Goal: Task Accomplishment & Management: Complete application form

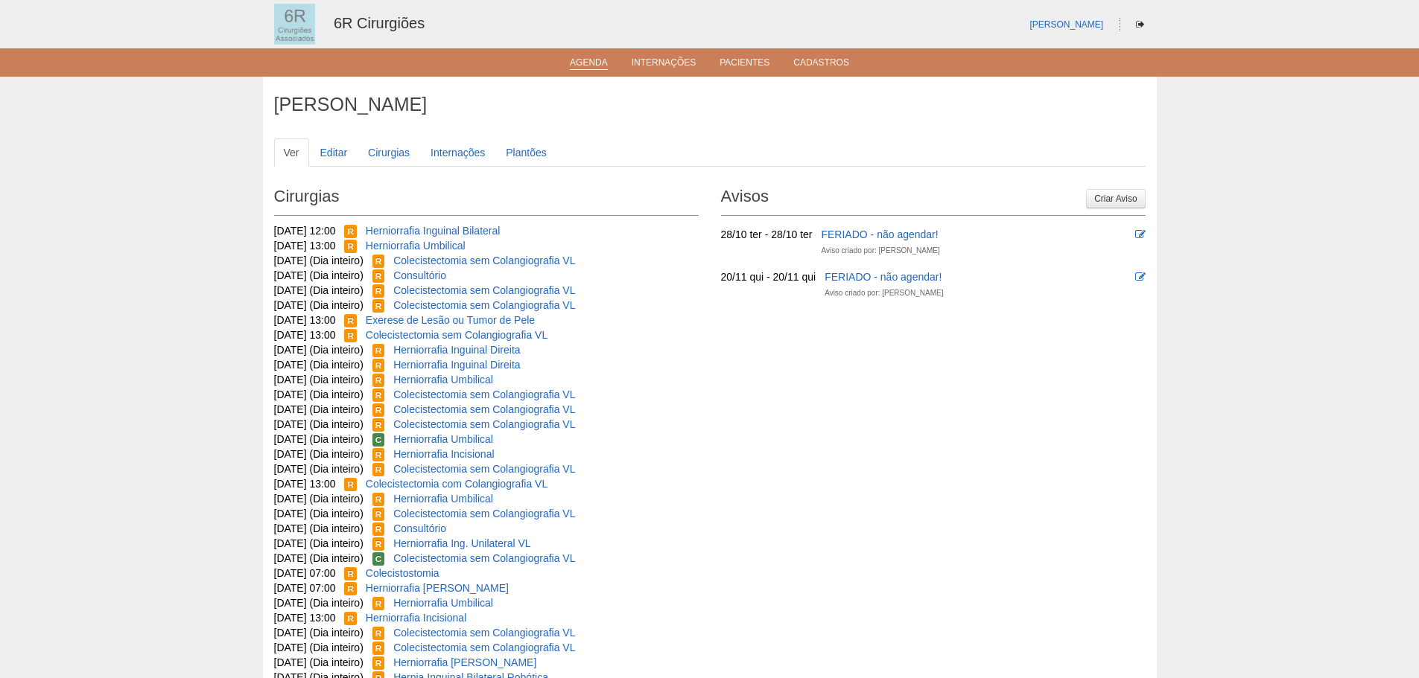
click at [602, 60] on link "Agenda" at bounding box center [589, 63] width 38 height 13
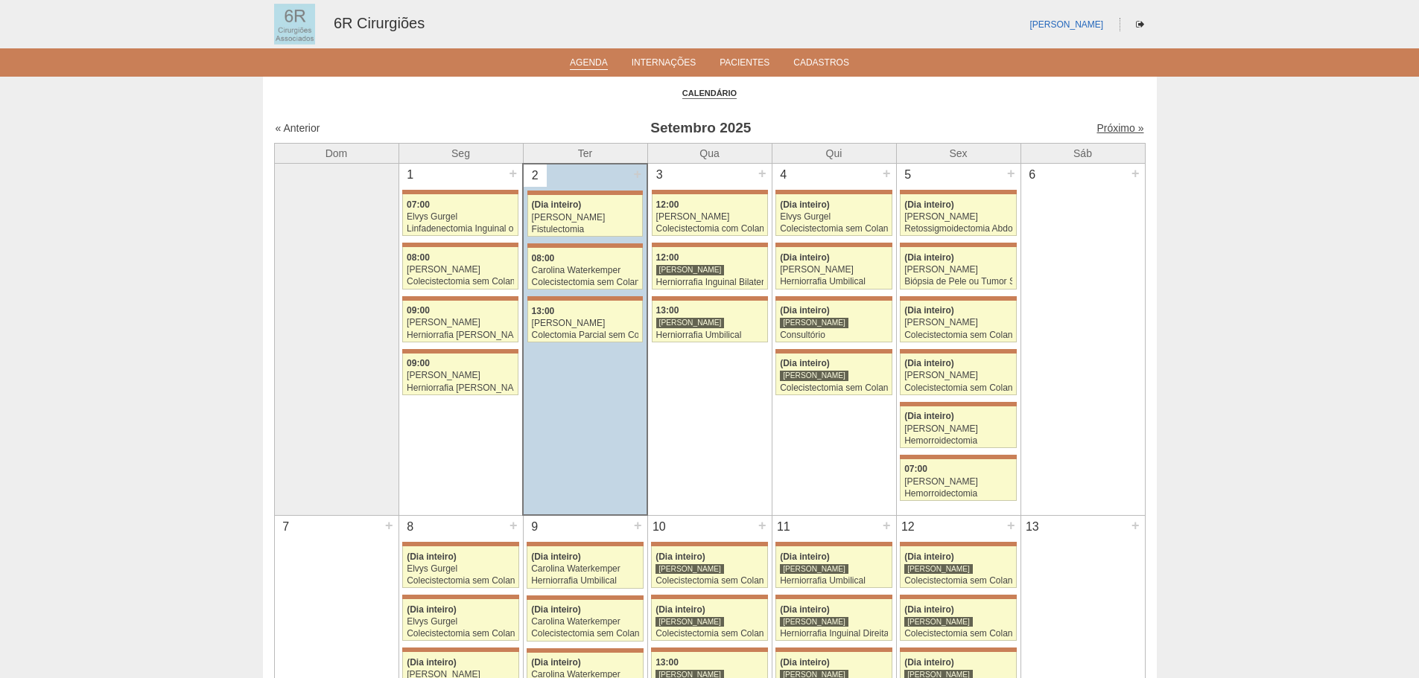
click at [1103, 127] on link "Próximo »" at bounding box center [1119, 128] width 47 height 12
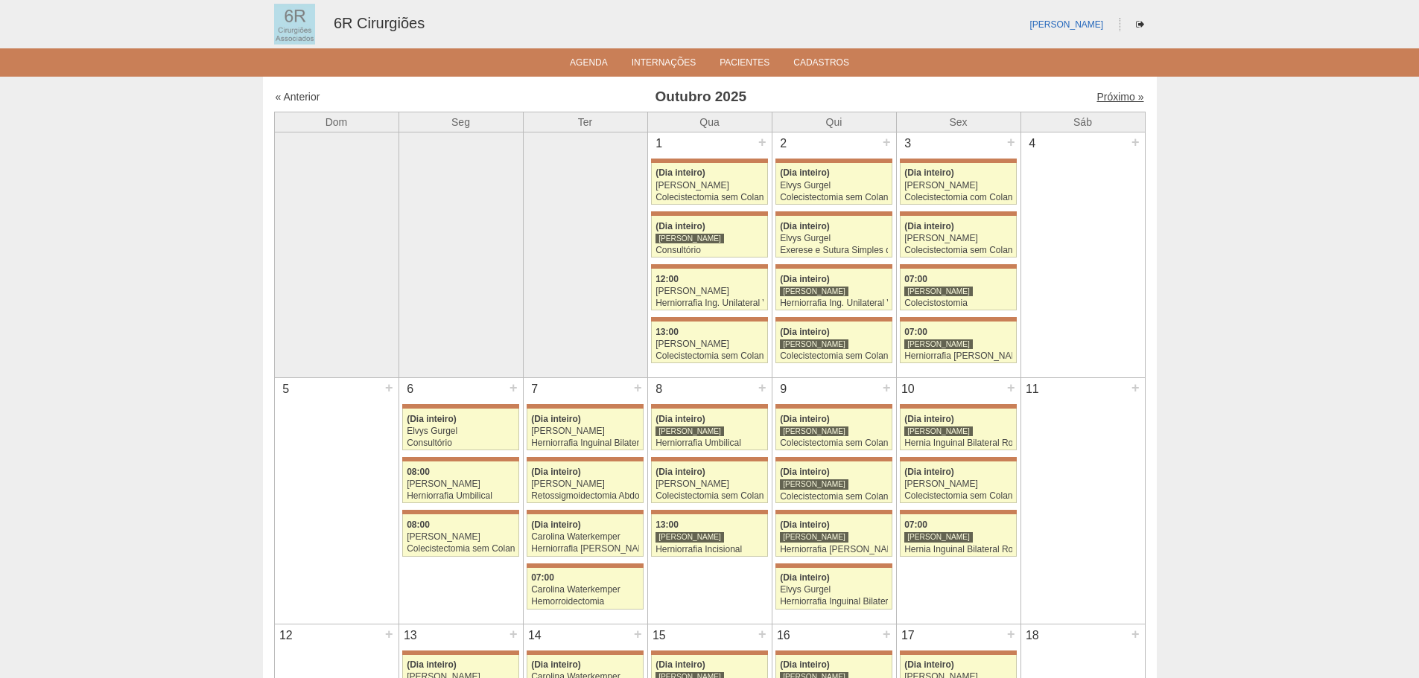
click at [1115, 101] on link "Próximo »" at bounding box center [1119, 97] width 47 height 12
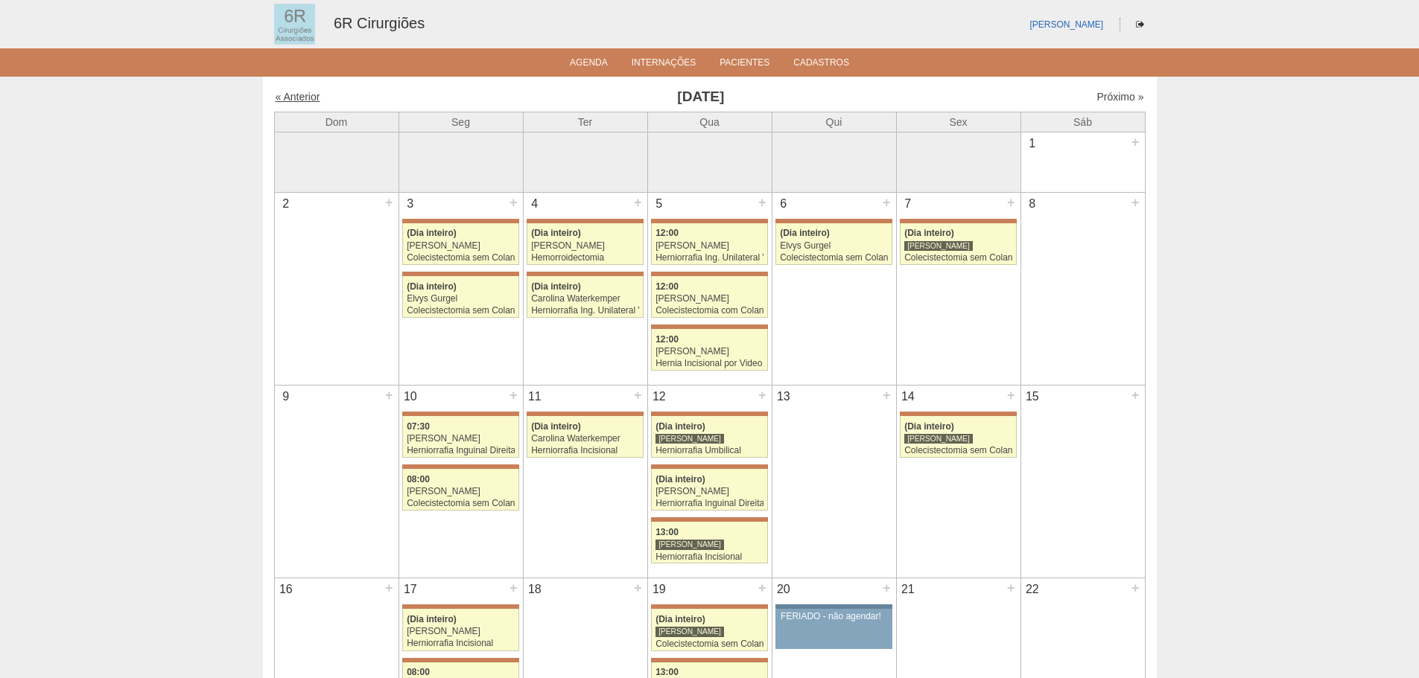
click at [300, 97] on link "« Anterior" at bounding box center [298, 97] width 45 height 12
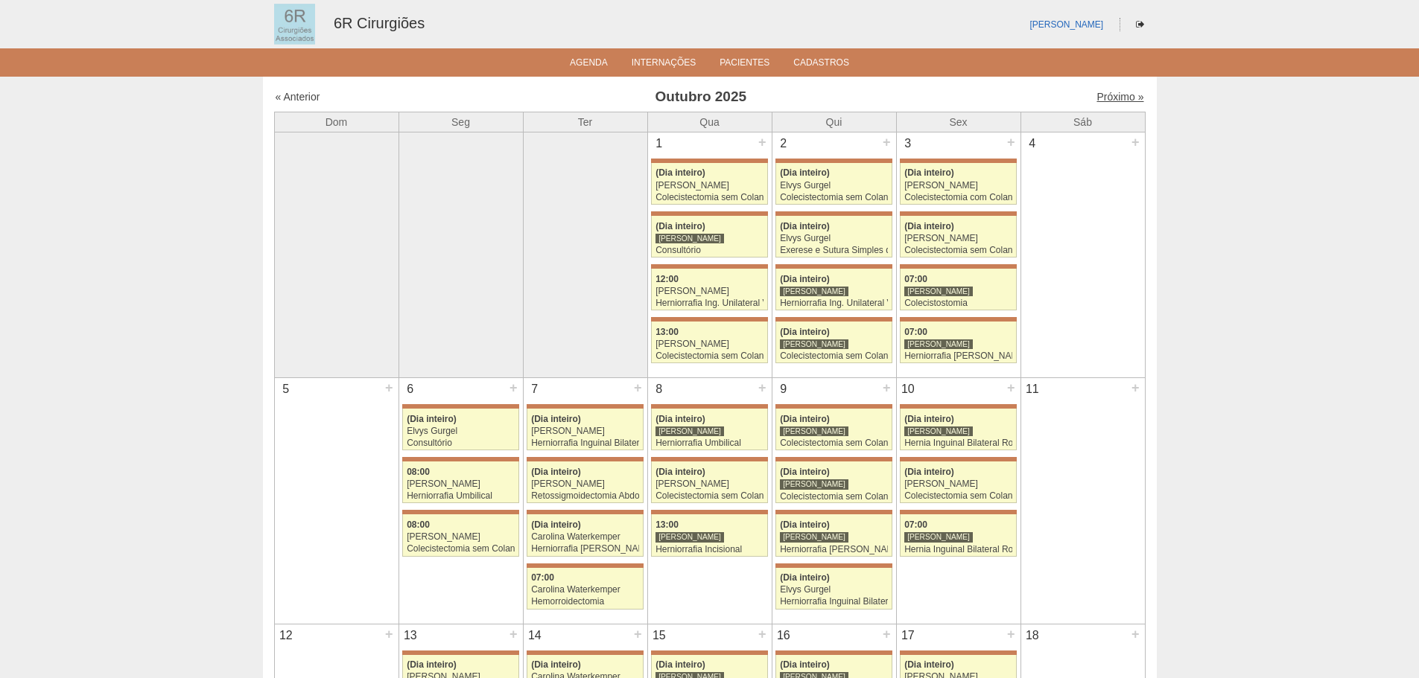
click at [1106, 98] on link "Próximo »" at bounding box center [1119, 97] width 47 height 12
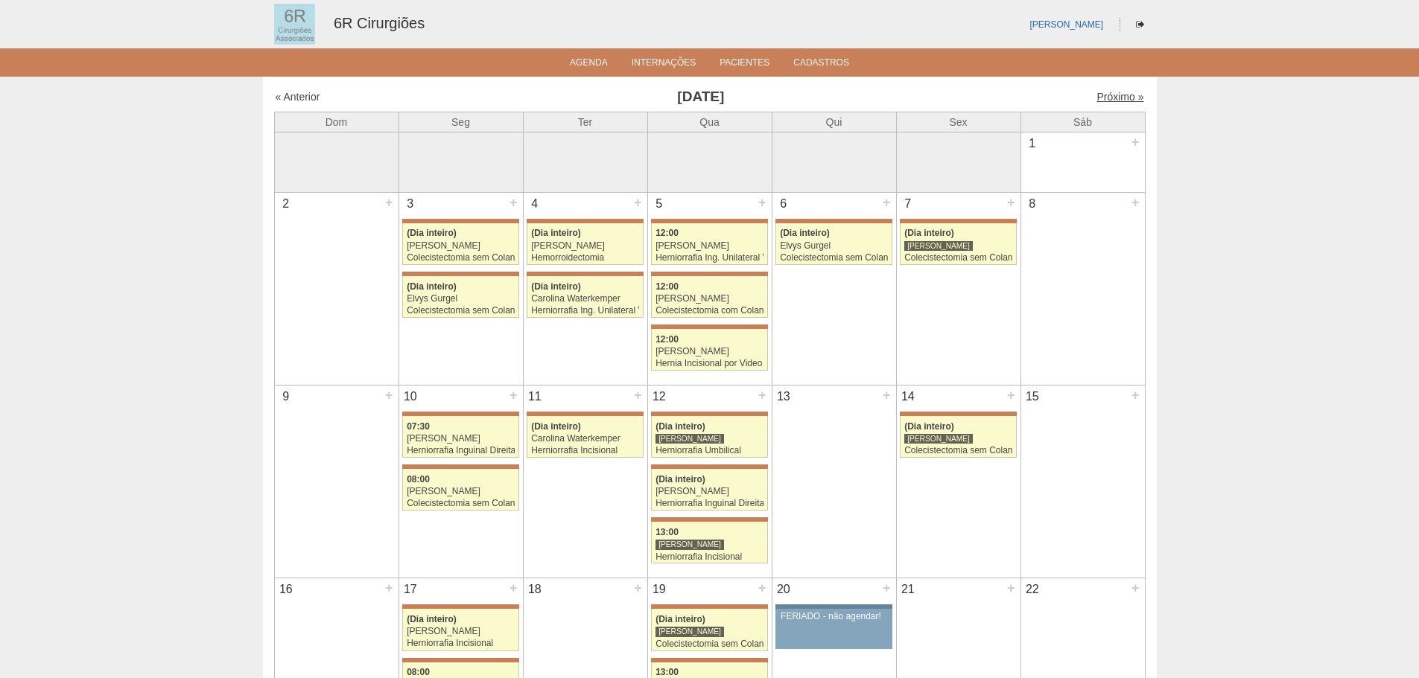
click at [1097, 96] on link "Próximo »" at bounding box center [1119, 97] width 47 height 12
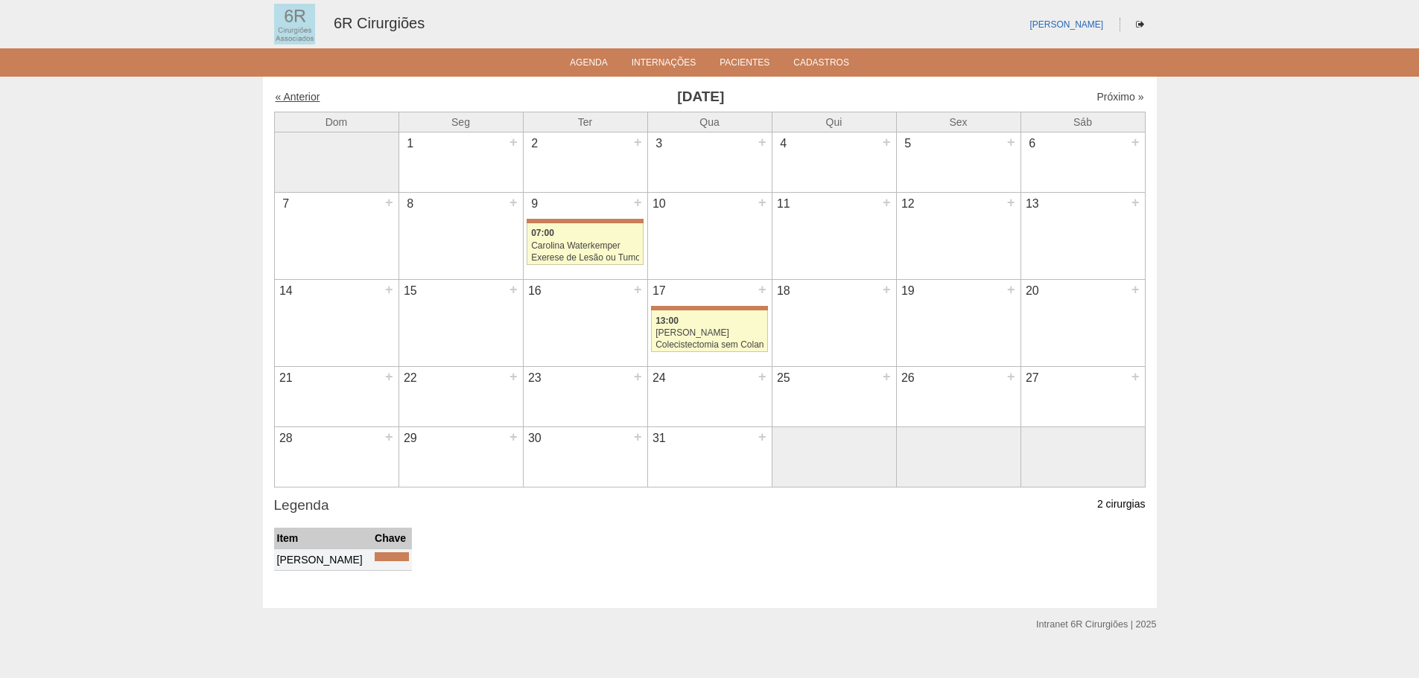
click at [298, 98] on link "« Anterior" at bounding box center [298, 97] width 45 height 12
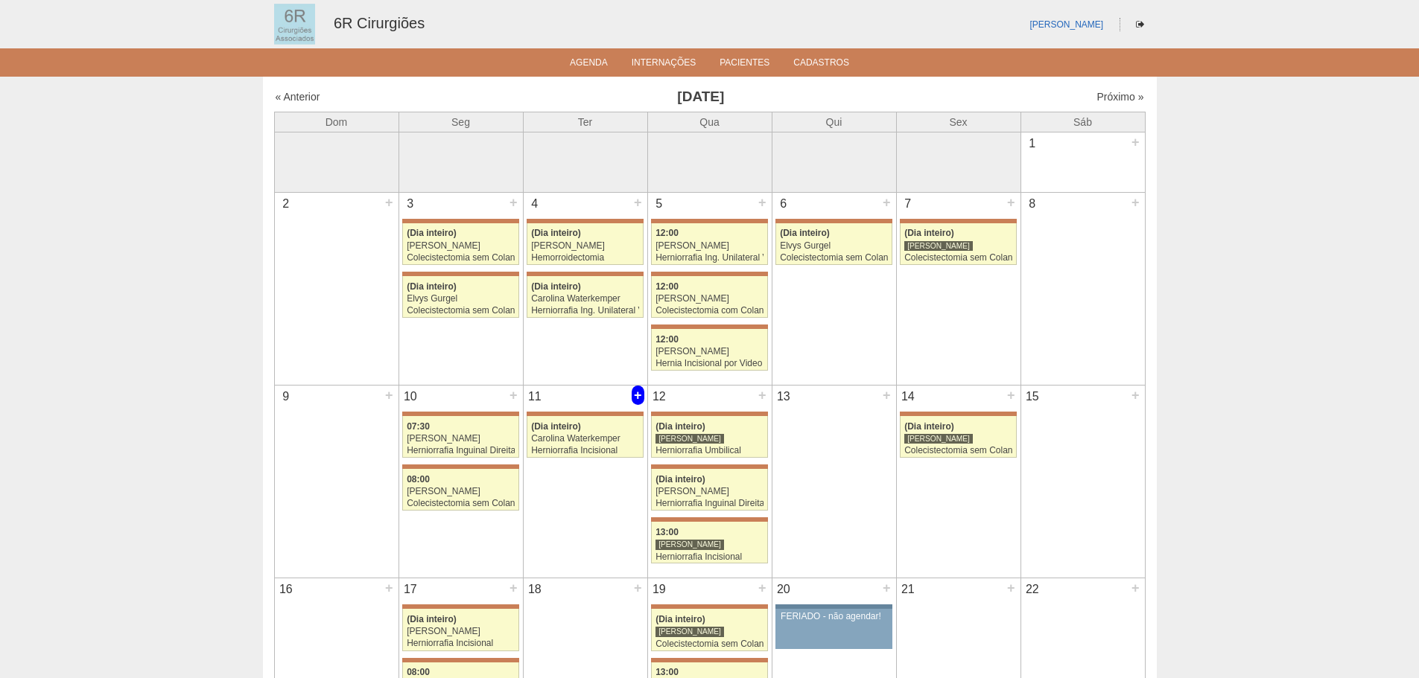
click at [634, 395] on div "+" at bounding box center [637, 395] width 13 height 19
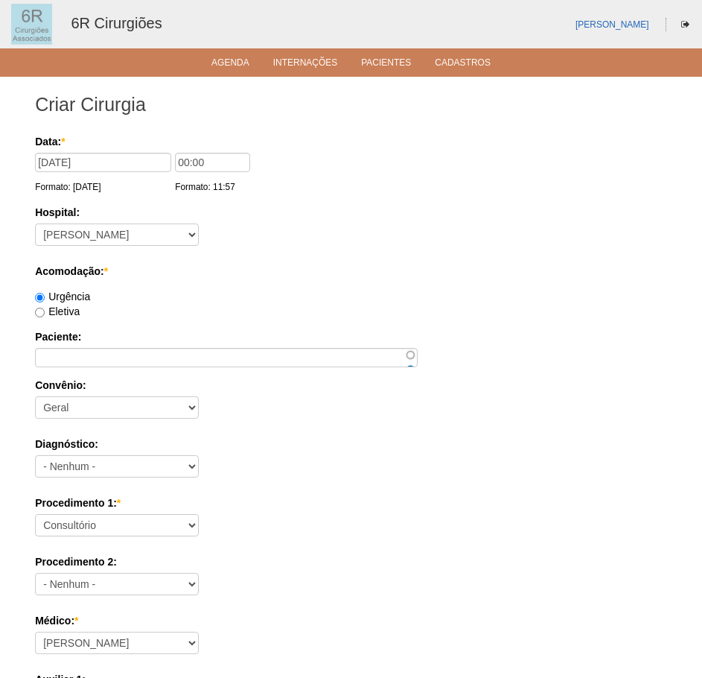
click at [54, 346] on div "Paciente:" at bounding box center [351, 348] width 632 height 38
click at [63, 351] on input "Paciente:" at bounding box center [226, 357] width 383 height 19
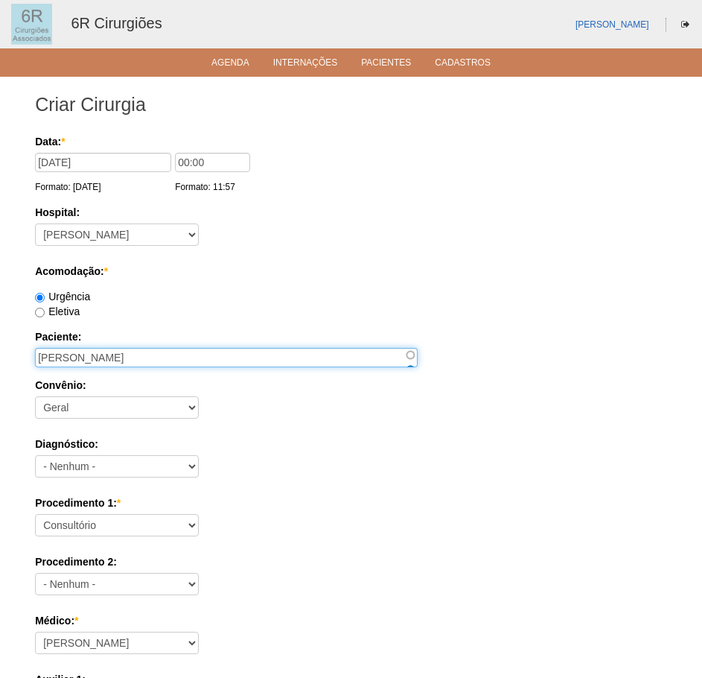
type input "ELIAS JOSE DANIEL"
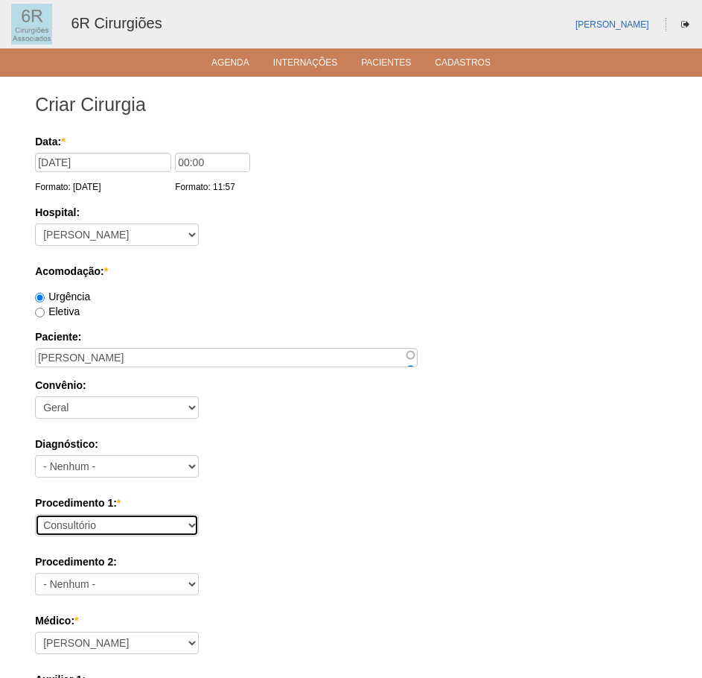
click at [107, 523] on select "Consultório Abscesso Hepático - Drenagem Abscesso perianal Amputação Abdômino P…" at bounding box center [117, 525] width 164 height 22
select select "66572"
click at [35, 514] on select "Consultório Abscesso Hepático - Drenagem Abscesso perianal Amputação Abdômino P…" at bounding box center [117, 525] width 164 height 22
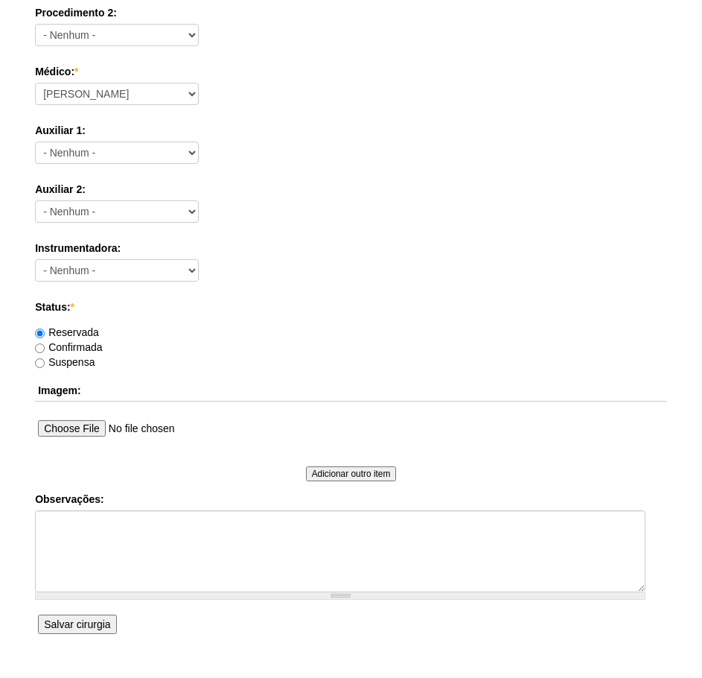
scroll to position [596, 0]
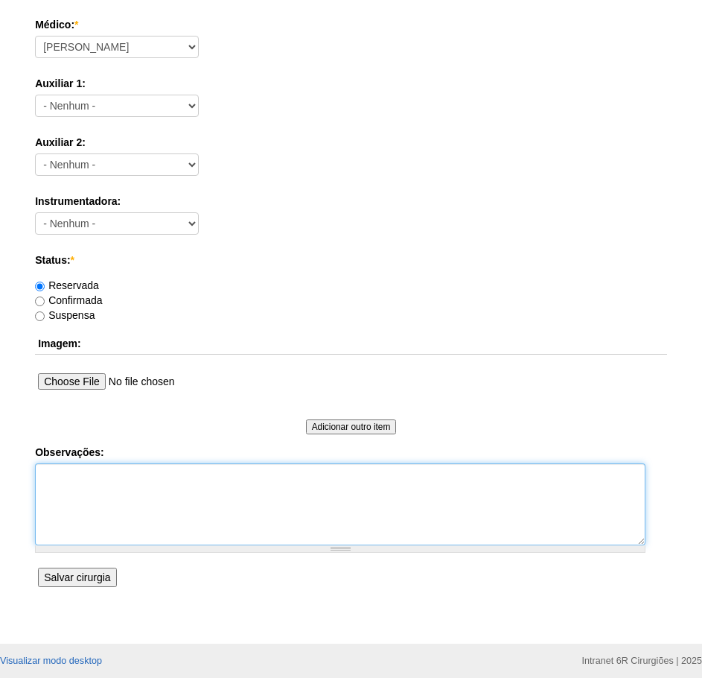
click at [169, 499] on textarea "Observações:" at bounding box center [340, 504] width 611 height 82
type textarea "HEMORROIDECTOMIA"
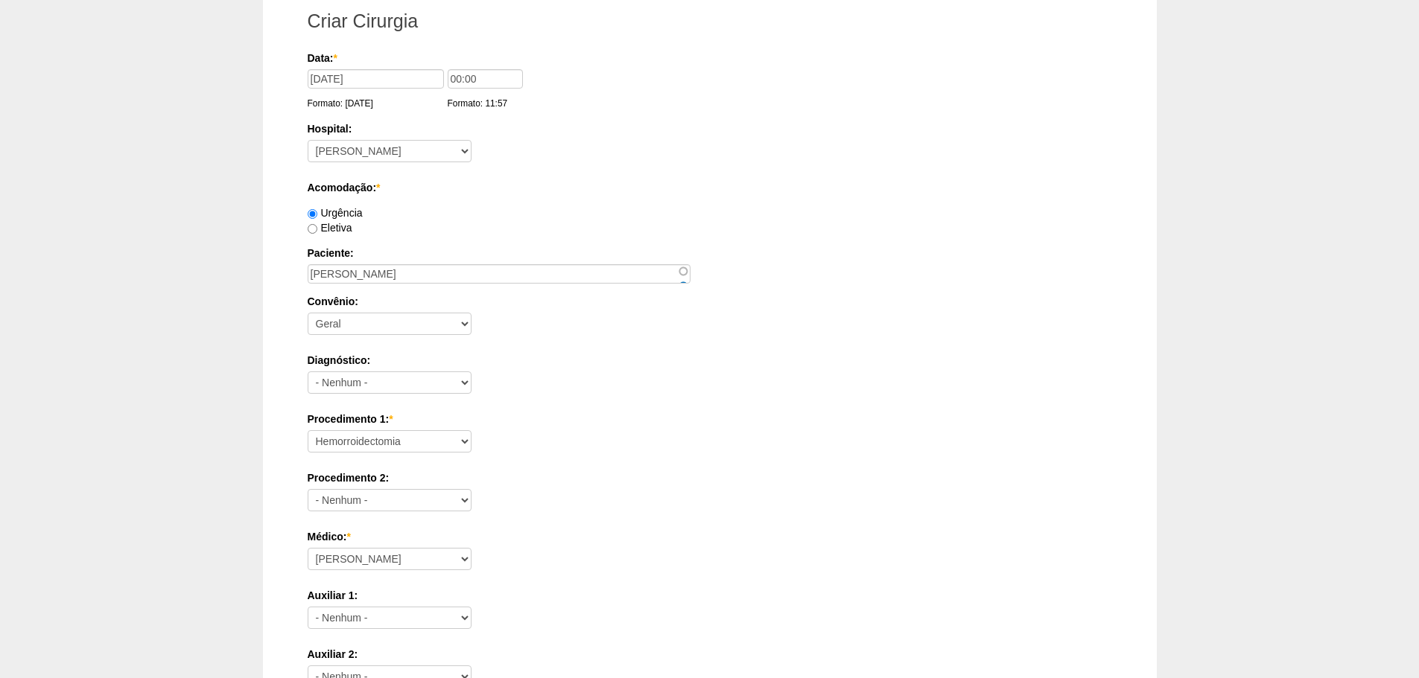
scroll to position [0, 0]
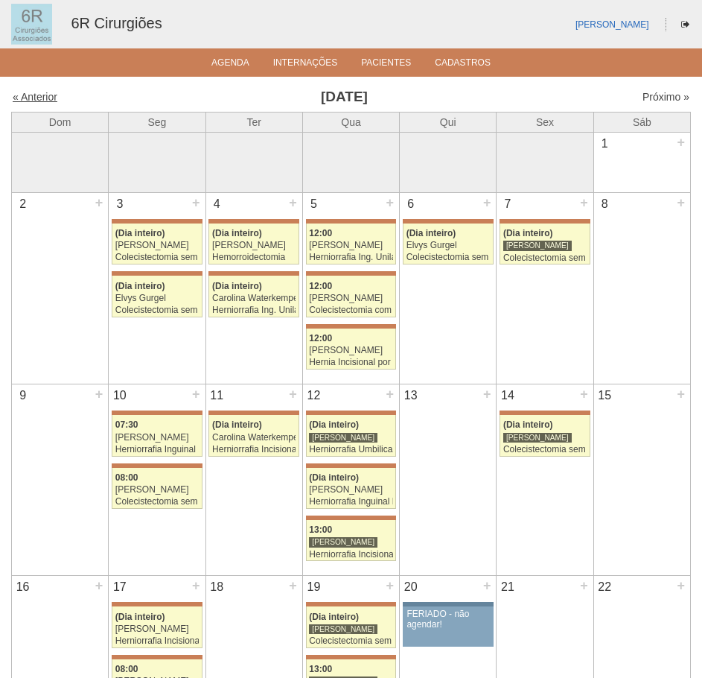
click at [43, 101] on link "« Anterior" at bounding box center [35, 97] width 45 height 12
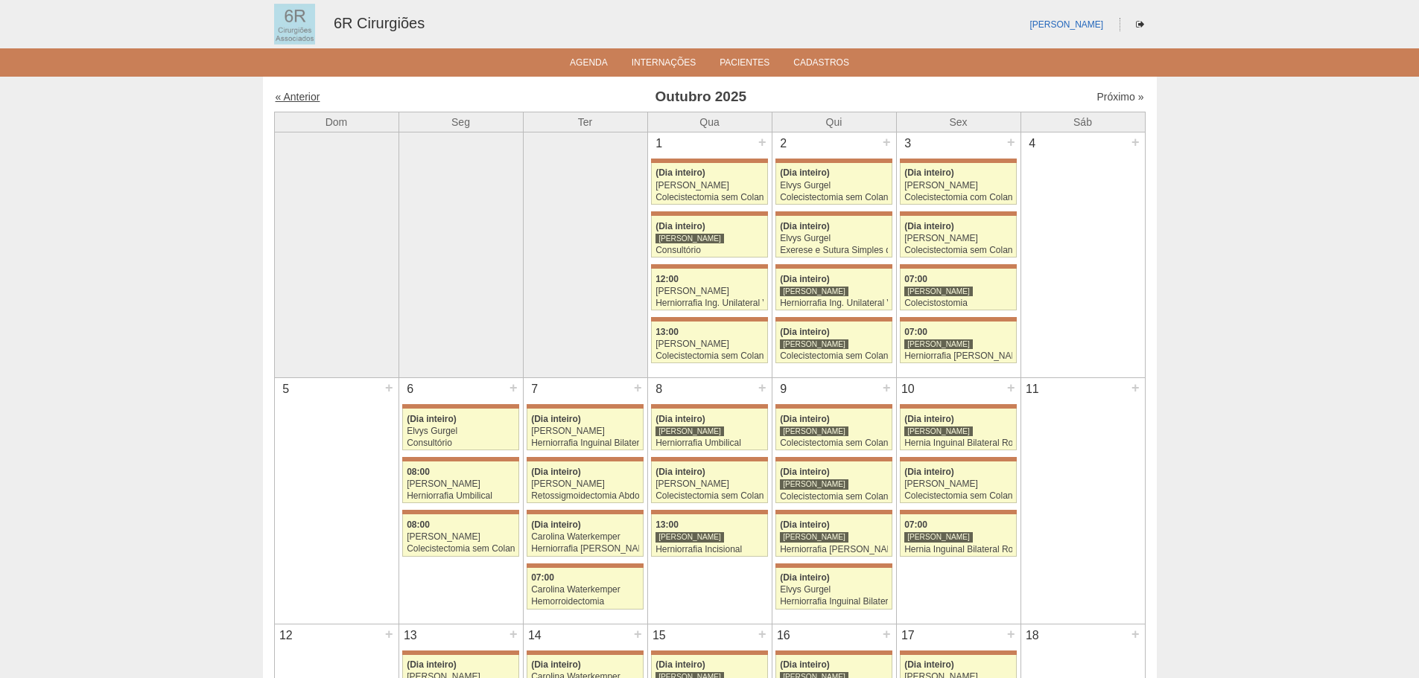
click at [302, 97] on link "« Anterior" at bounding box center [298, 97] width 45 height 12
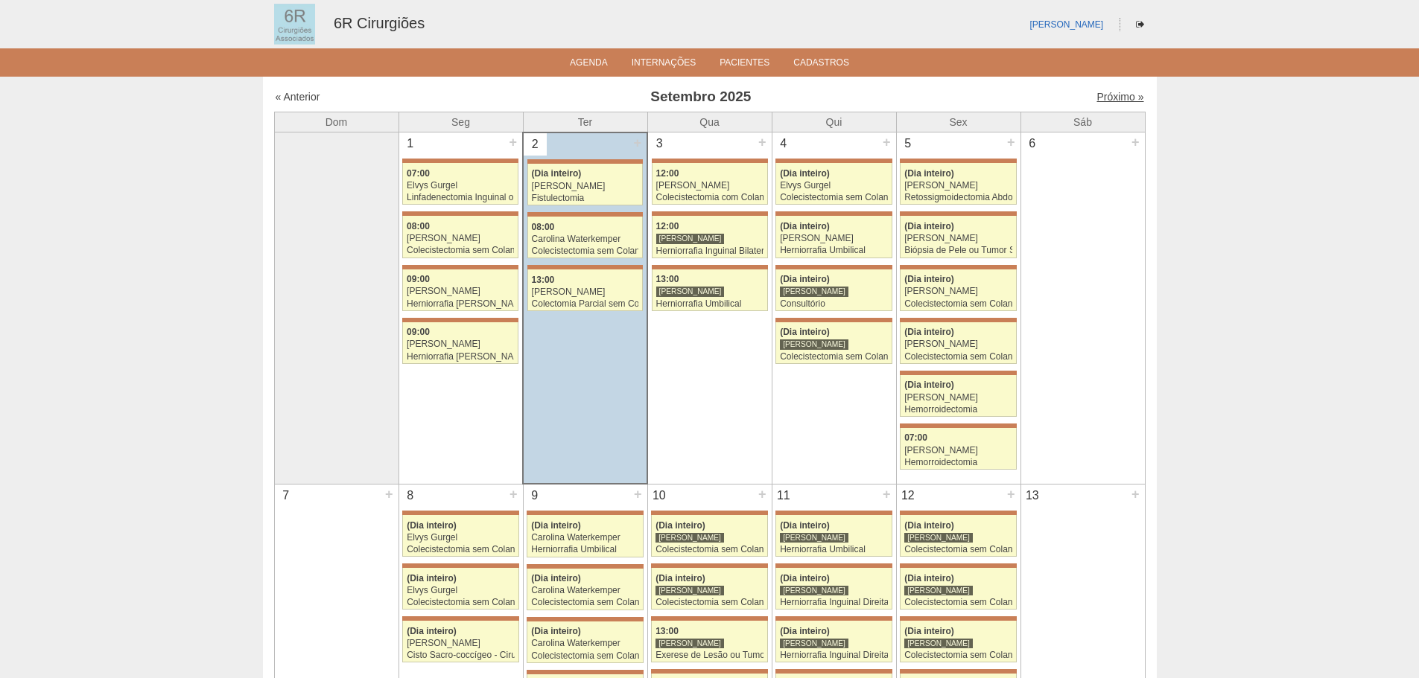
click at [1110, 98] on link "Próximo »" at bounding box center [1119, 97] width 47 height 12
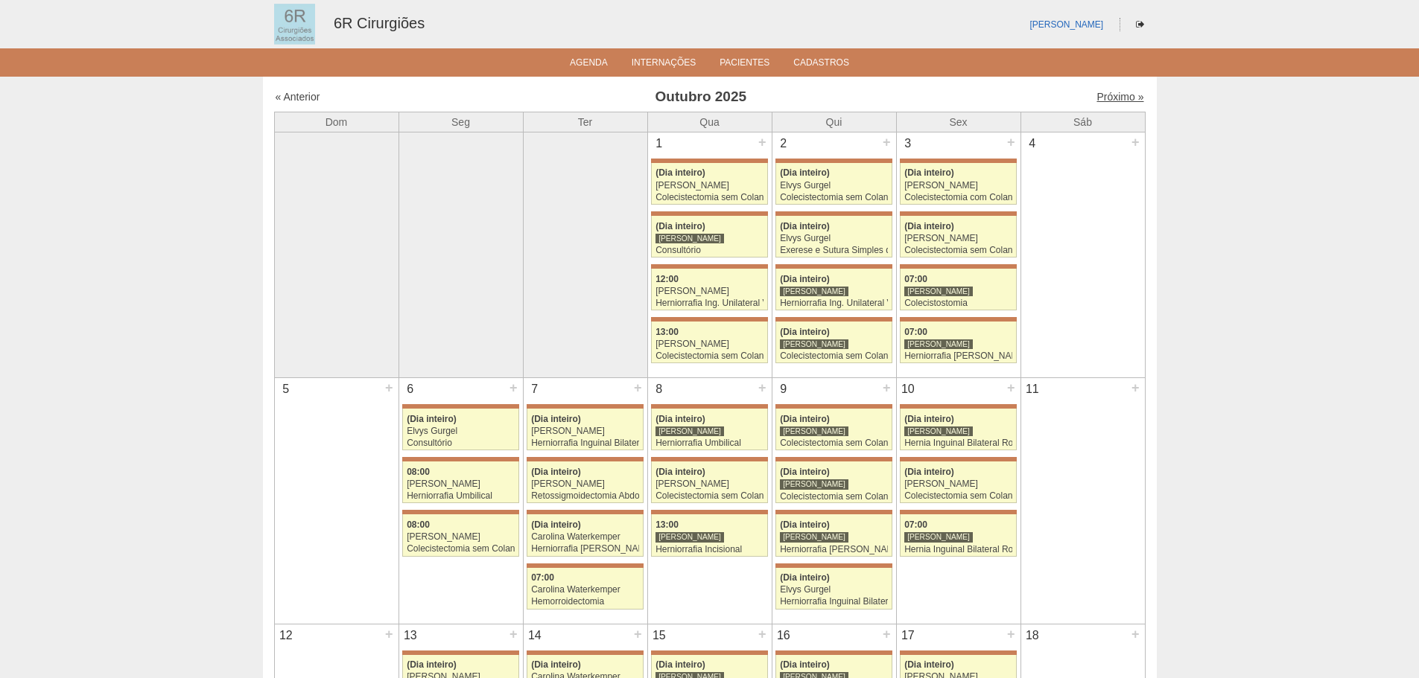
click at [1109, 96] on link "Próximo »" at bounding box center [1119, 97] width 47 height 12
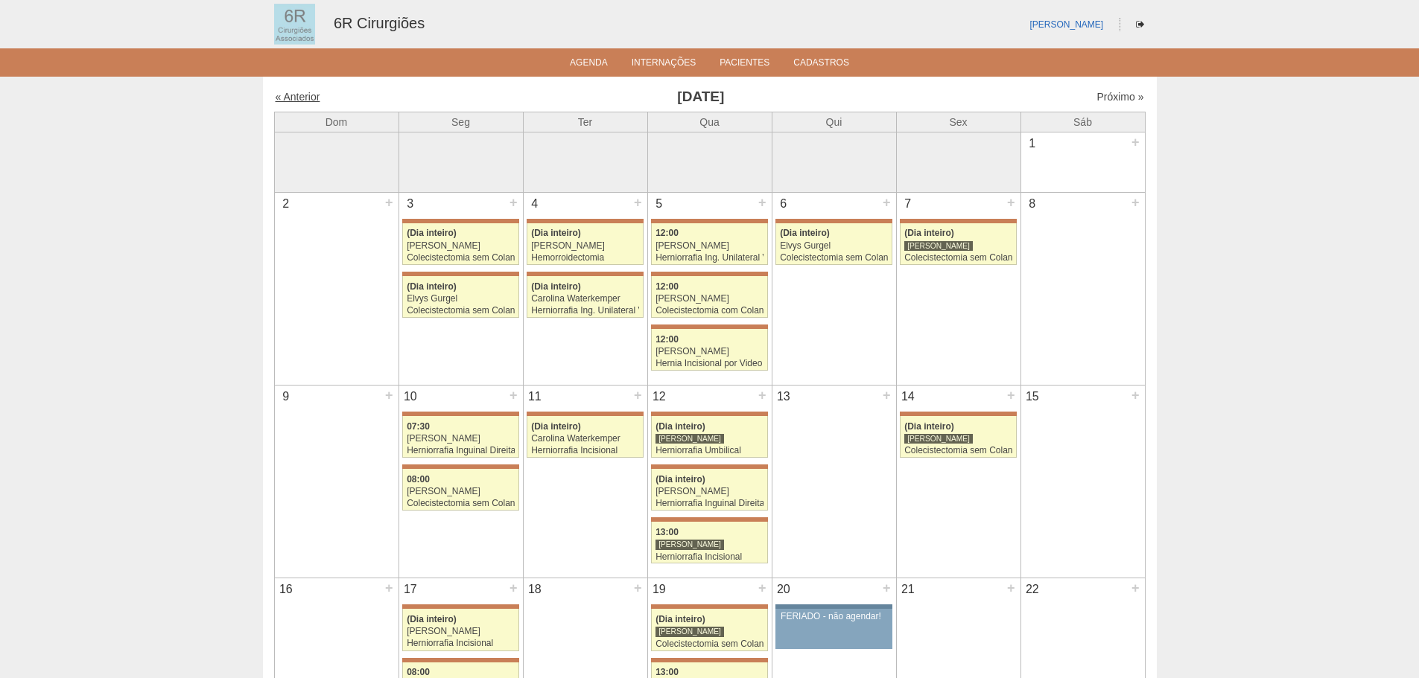
click at [309, 101] on link "« Anterior" at bounding box center [298, 97] width 45 height 12
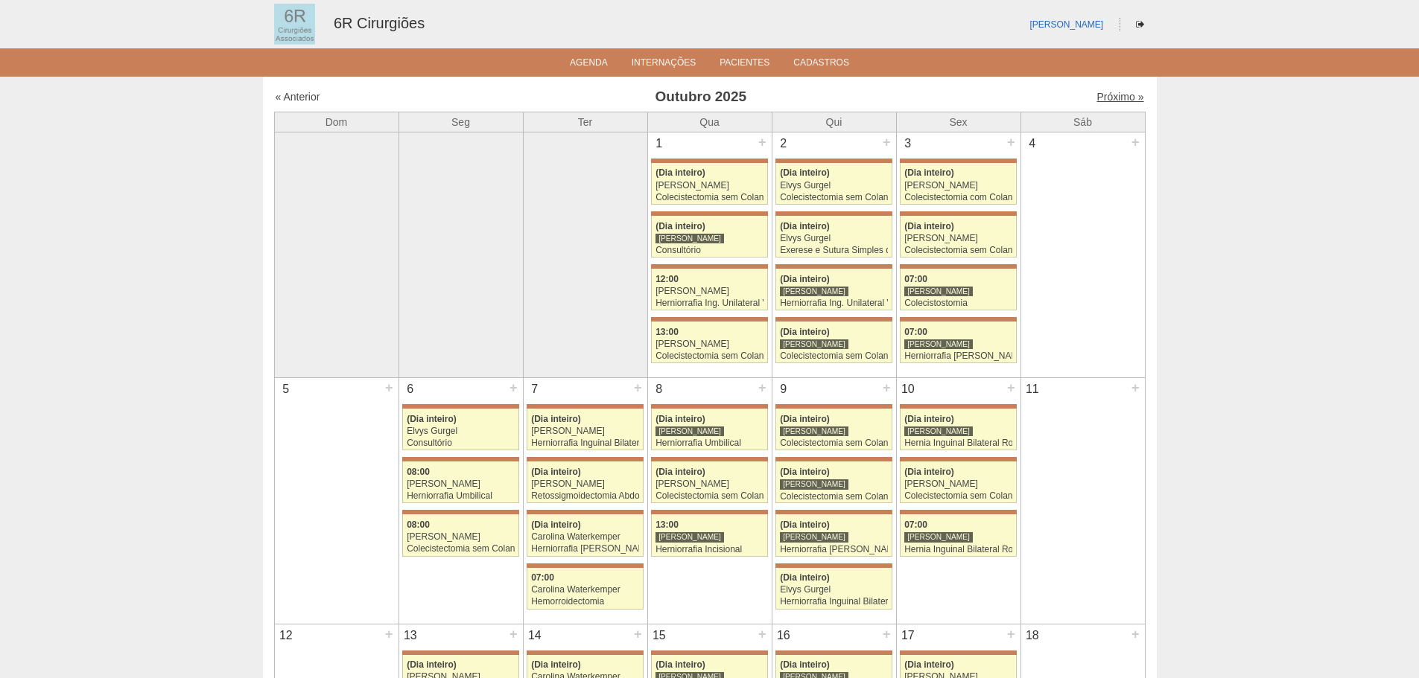
click at [1107, 97] on link "Próximo »" at bounding box center [1119, 97] width 47 height 12
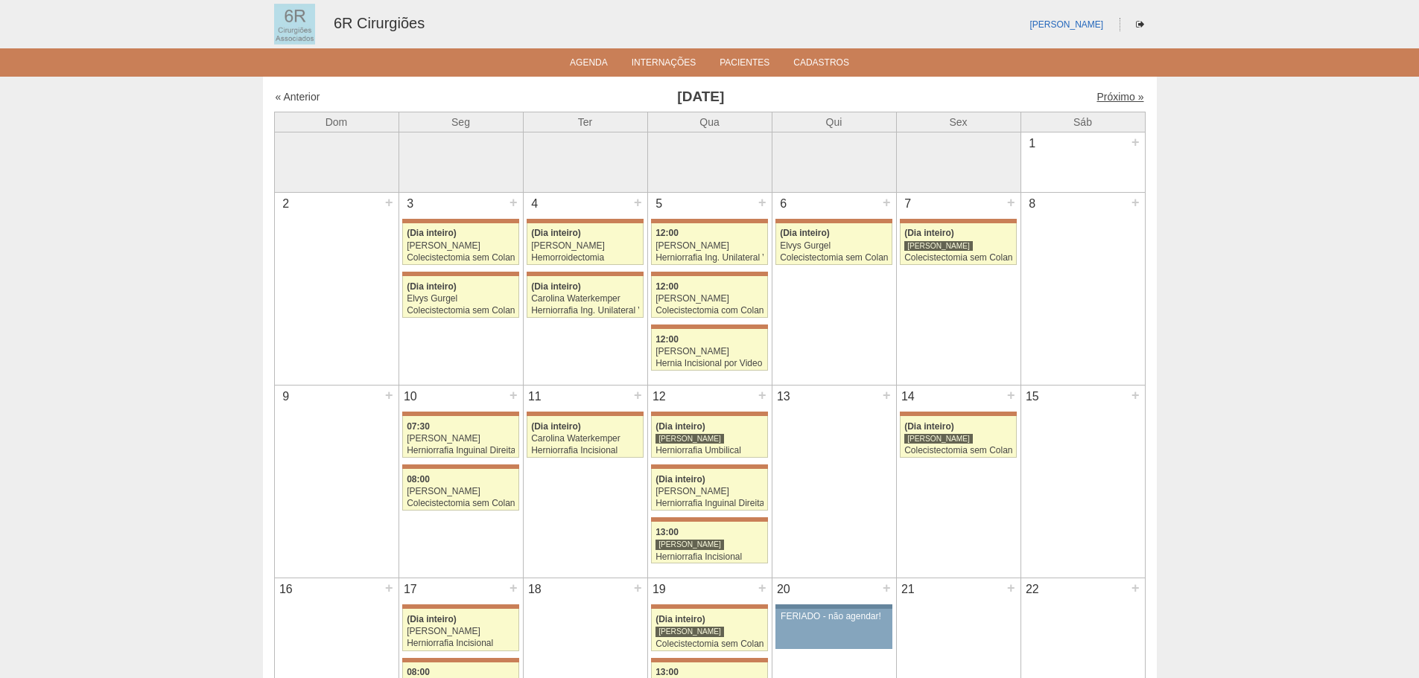
click at [1119, 97] on link "Próximo »" at bounding box center [1119, 97] width 47 height 12
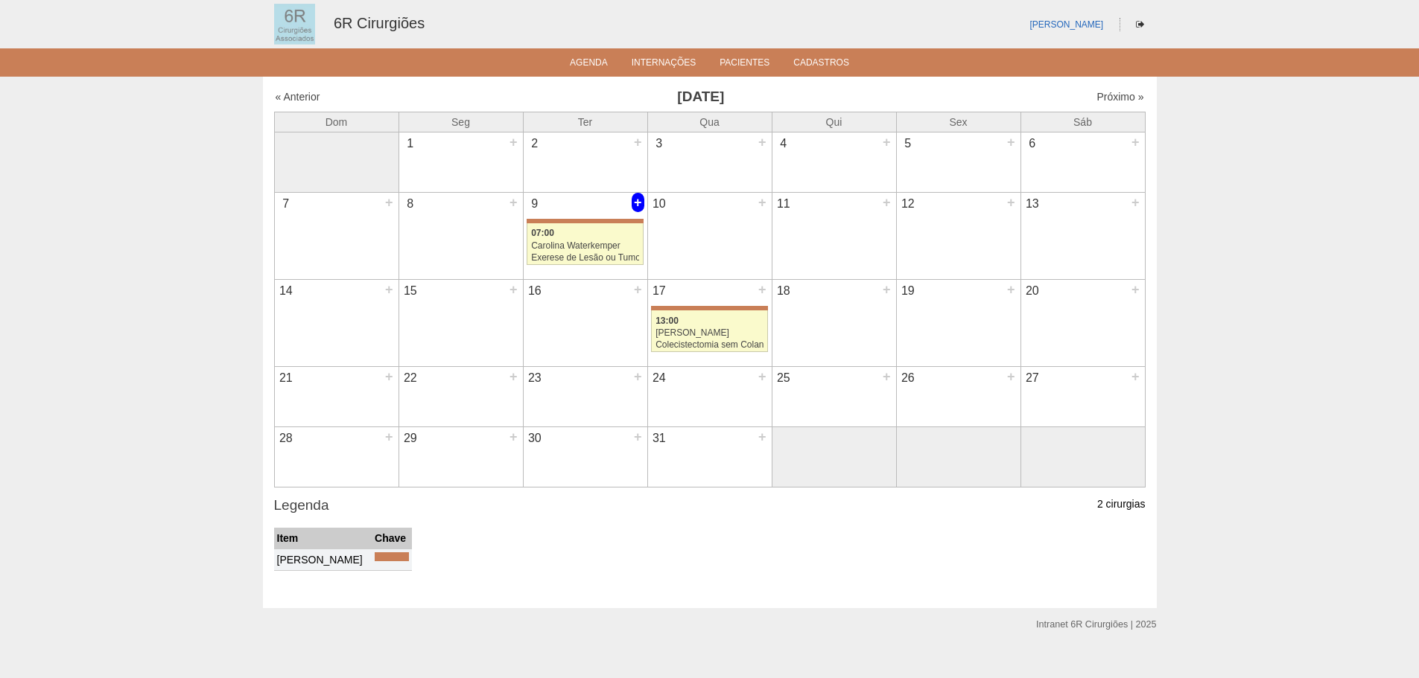
click at [641, 204] on div "+" at bounding box center [637, 202] width 13 height 19
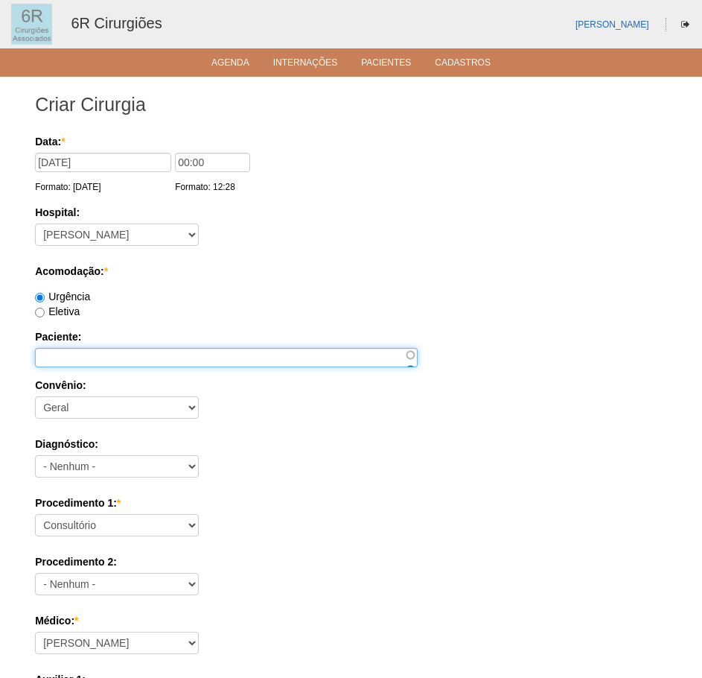
click at [107, 358] on input "Paciente:" at bounding box center [226, 357] width 383 height 19
type input "E"
click at [226, 62] on link "Agenda" at bounding box center [230, 63] width 38 height 13
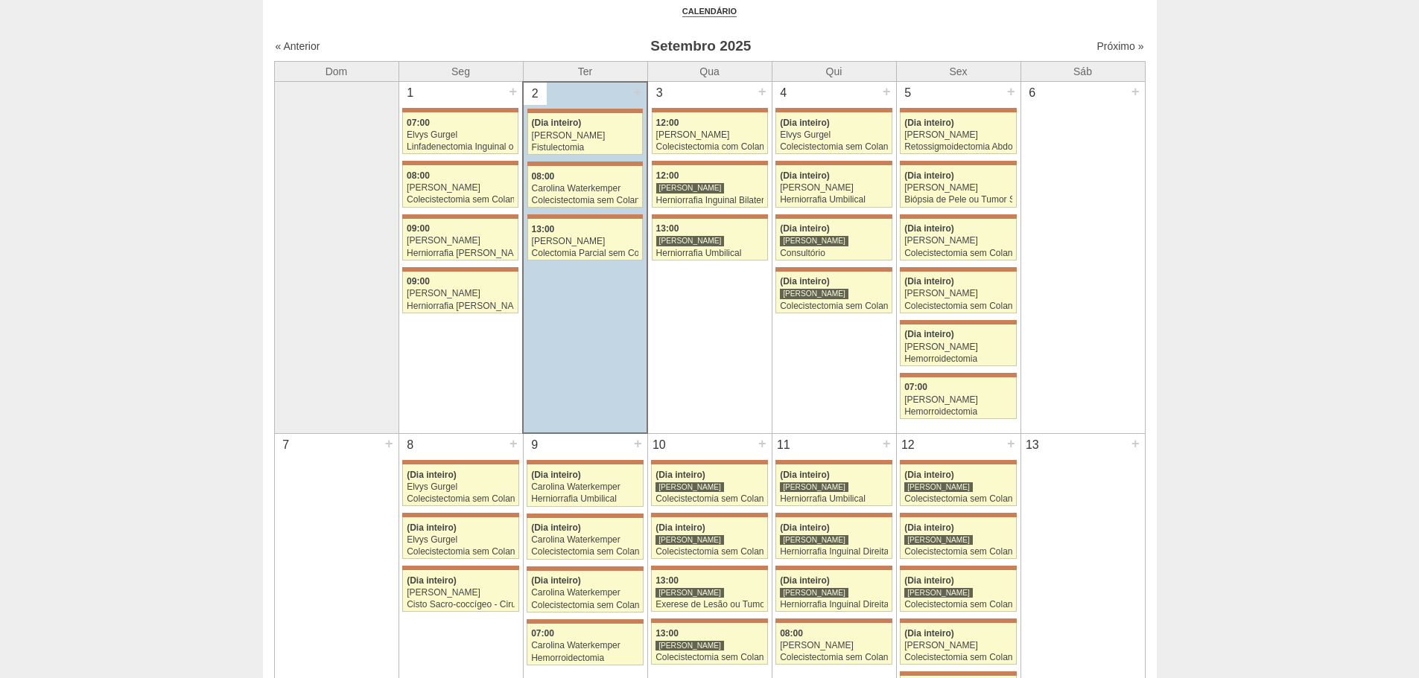
scroll to position [74, 0]
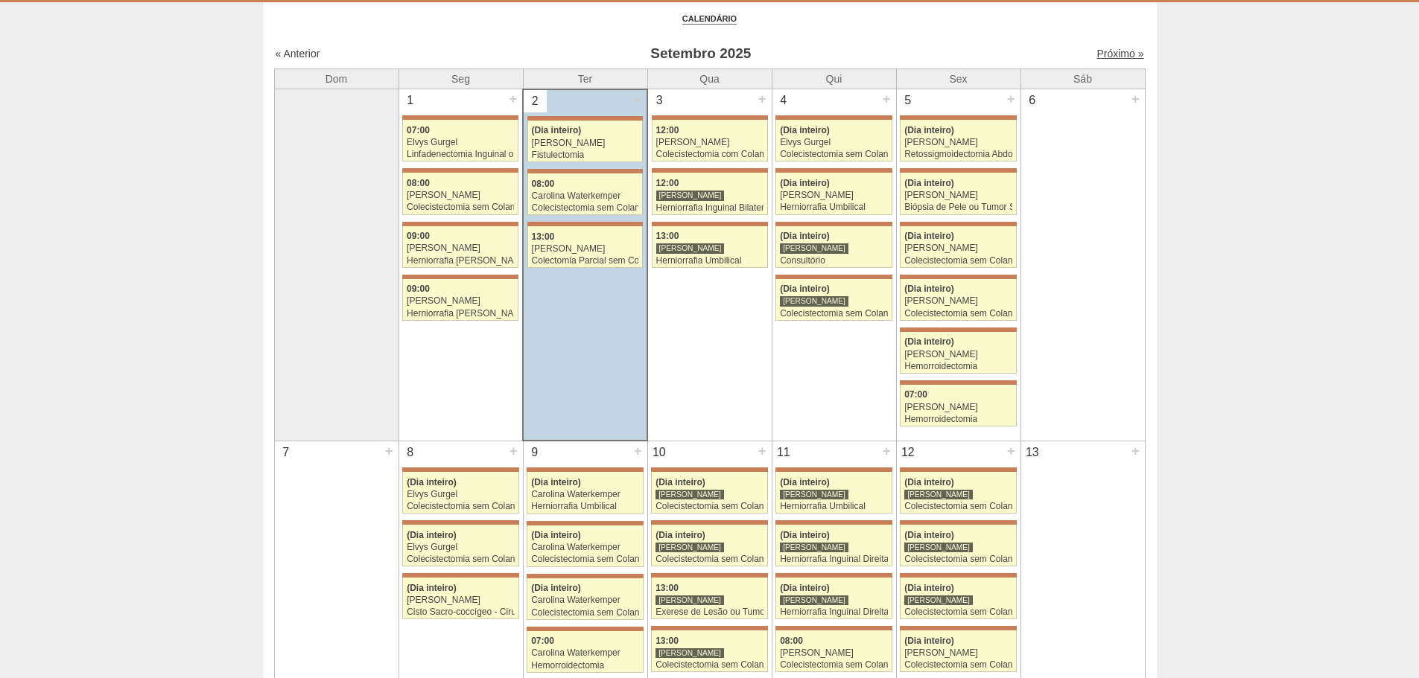
click at [1106, 49] on link "Próximo »" at bounding box center [1119, 54] width 47 height 12
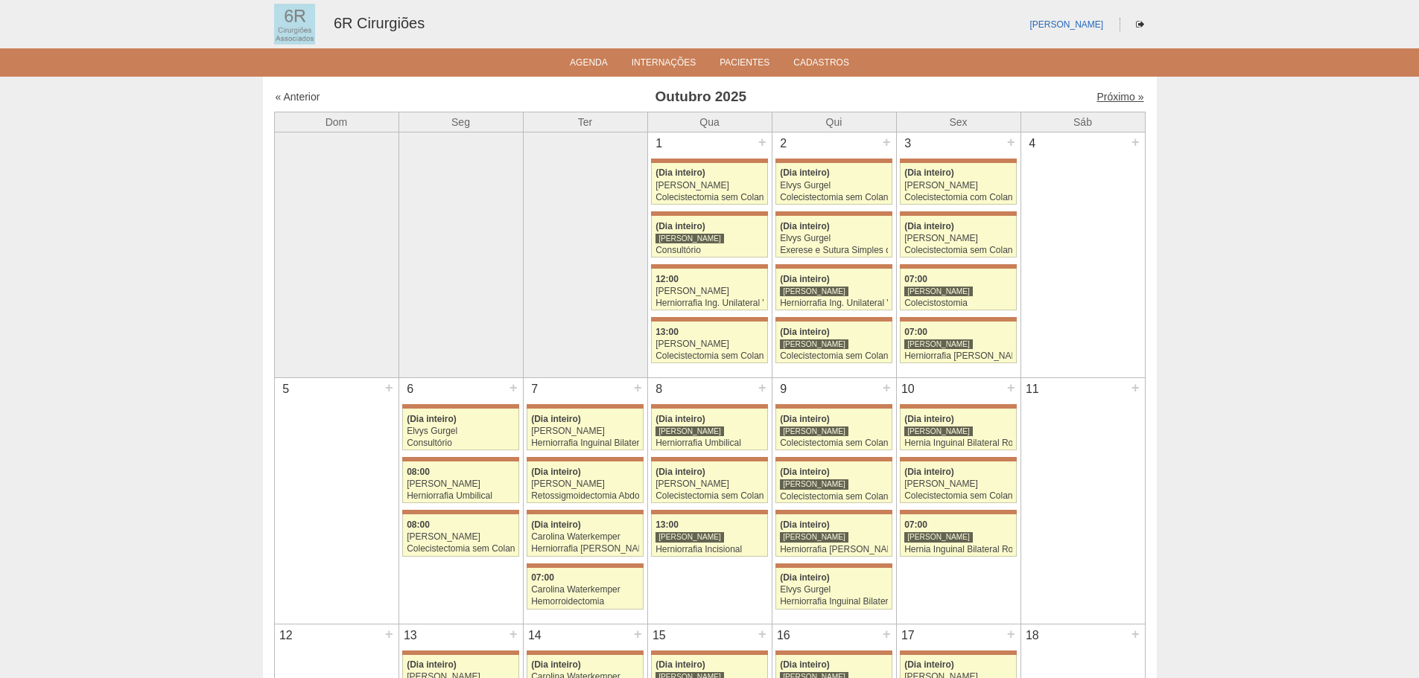
click at [1107, 95] on link "Próximo »" at bounding box center [1119, 97] width 47 height 12
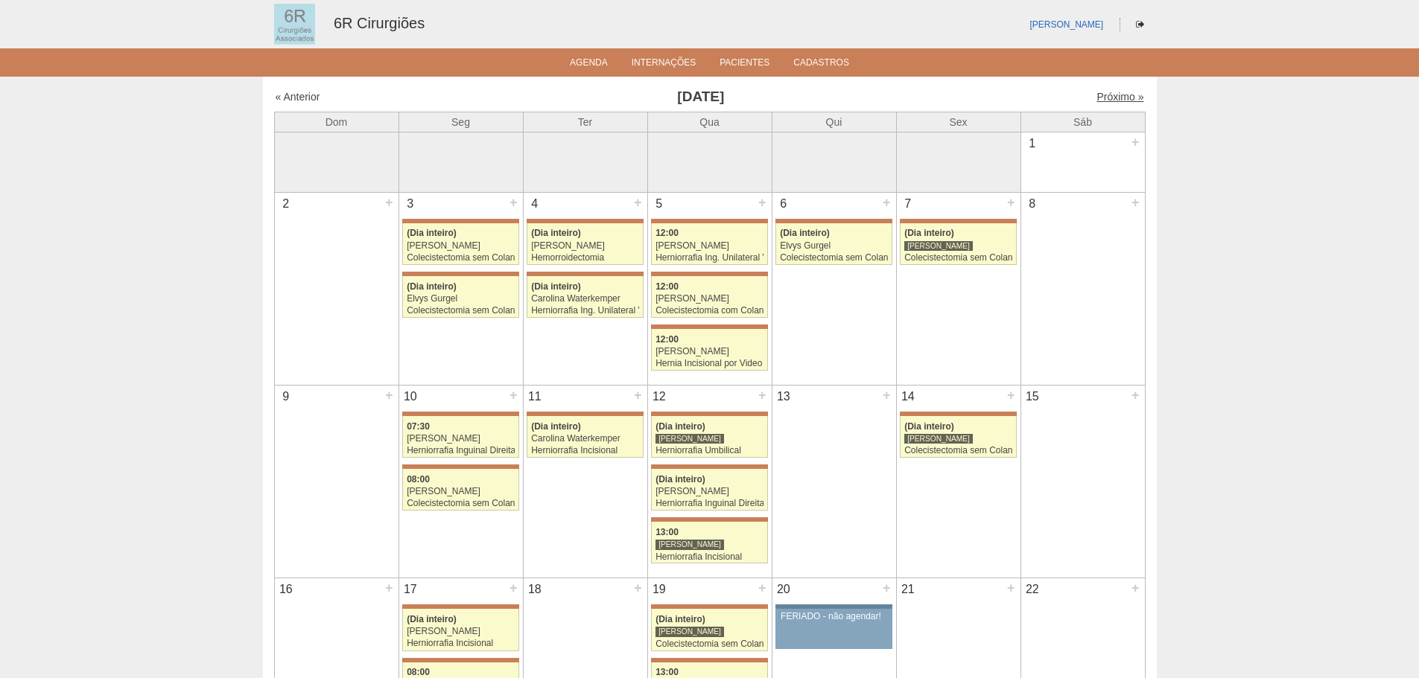
click at [1103, 97] on link "Próximo »" at bounding box center [1119, 97] width 47 height 12
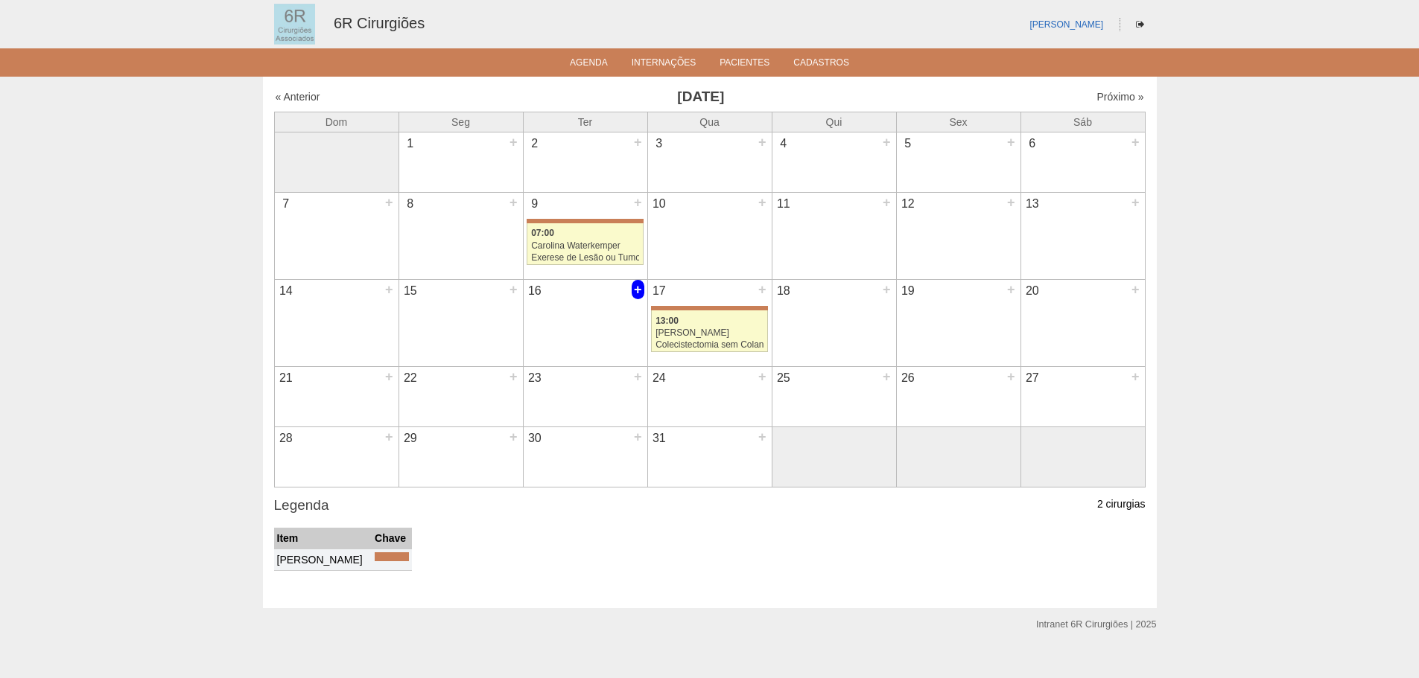
click at [632, 290] on div "+" at bounding box center [637, 289] width 13 height 19
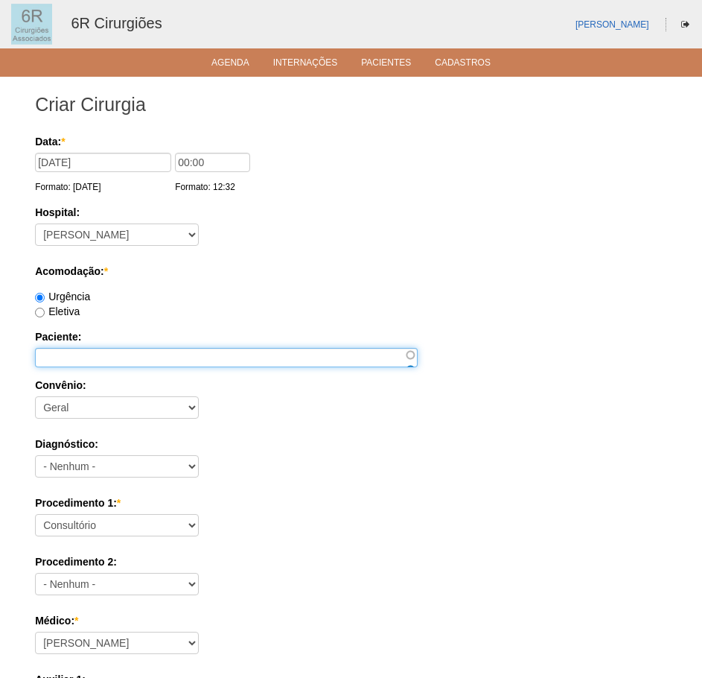
click at [71, 360] on input "Paciente:" at bounding box center [226, 357] width 383 height 19
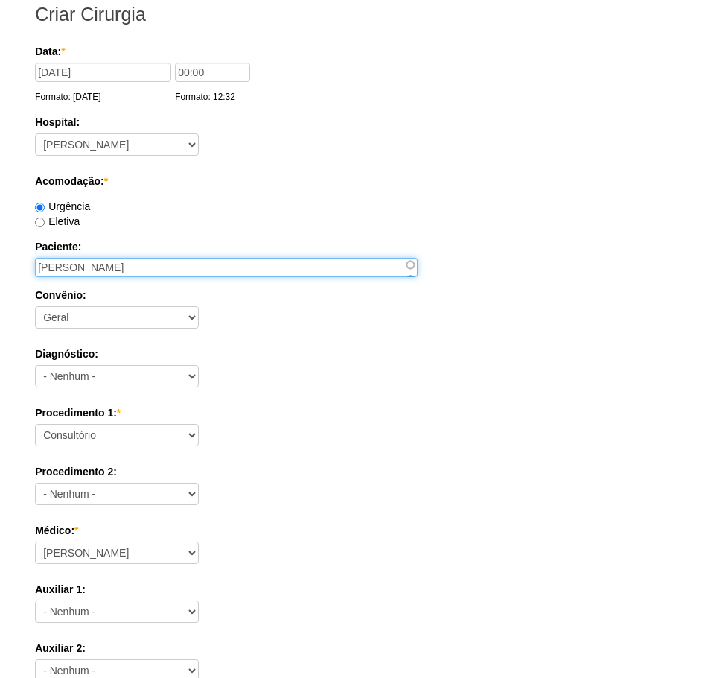
scroll to position [223, 0]
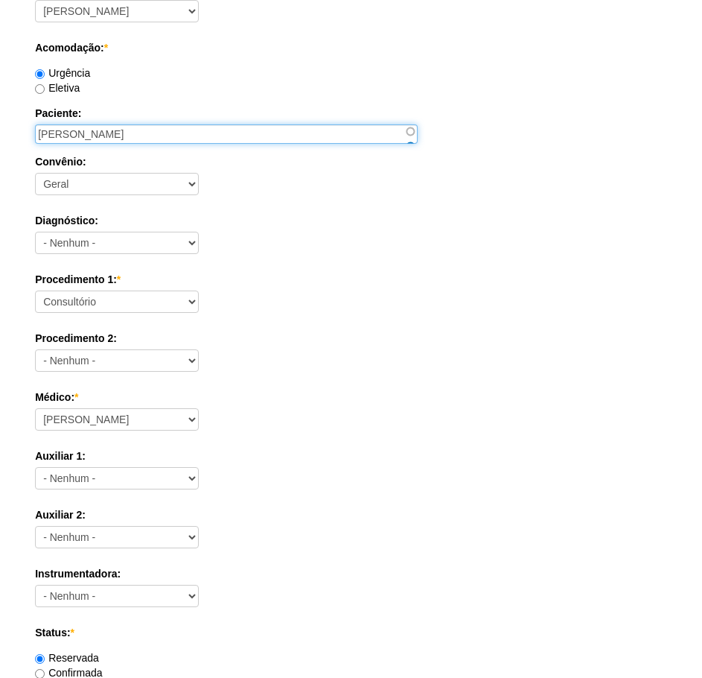
type input "[PERSON_NAME]"
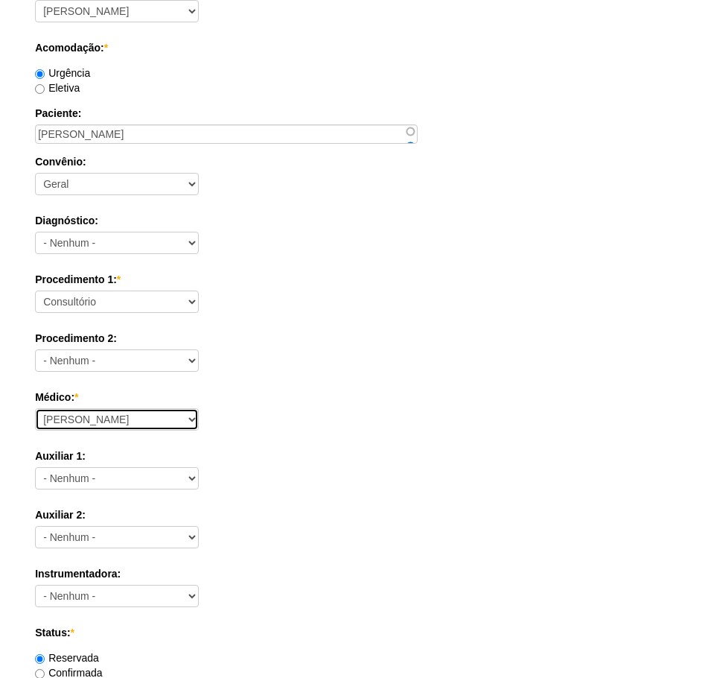
click at [90, 425] on select "Aline Zanon Bariatricas Bruno Bulisani Bruno Oliveira Carolina Waterkemper Elvy…" at bounding box center [117, 419] width 164 height 22
select select "69"
click at [35, 408] on select "Aline Zanon Bariatricas Bruno Bulisani Bruno Oliveira Carolina Waterkemper Elvy…" at bounding box center [117, 419] width 164 height 22
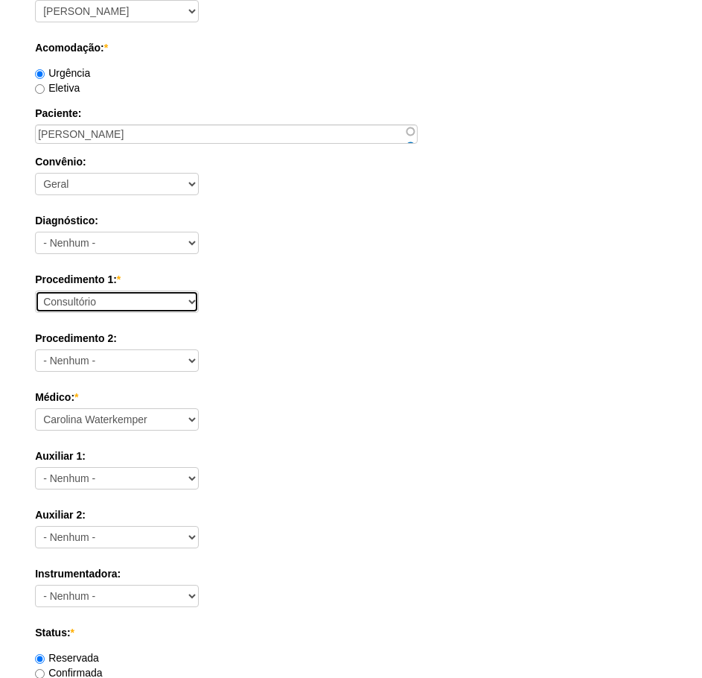
click at [93, 301] on select "Consultório Abscesso Hepático - Drenagem Abscesso perianal Amputação Abdômino P…" at bounding box center [117, 301] width 164 height 22
select select "66572"
click at [35, 290] on select "Consultório Abscesso Hepático - Drenagem Abscesso perianal Amputação Abdômino P…" at bounding box center [117, 301] width 164 height 22
click at [415, 453] on label "Auxiliar 1:" at bounding box center [351, 455] width 632 height 15
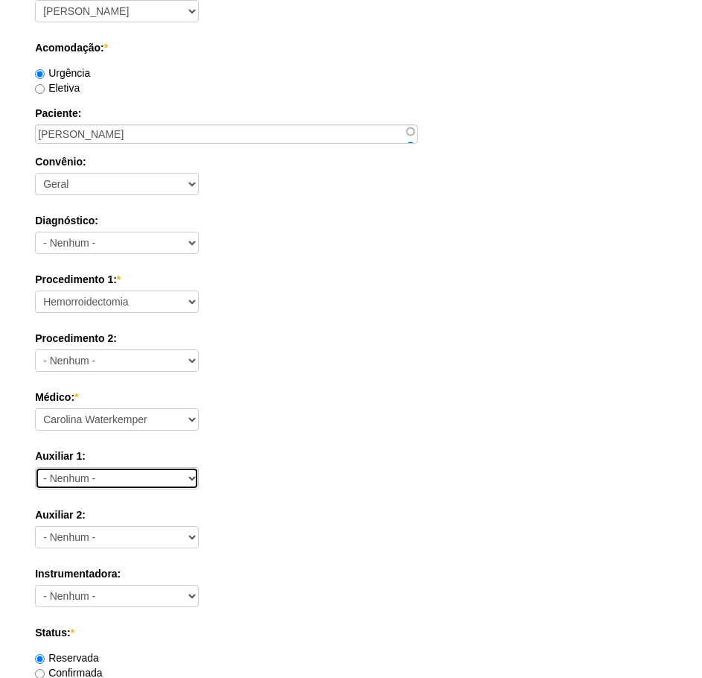
click at [199, 467] on select "- Nenhum - Aline Zanon Bariatricas Bruno Bulisani Bruno Oliveira Carolina Water…" at bounding box center [117, 478] width 164 height 22
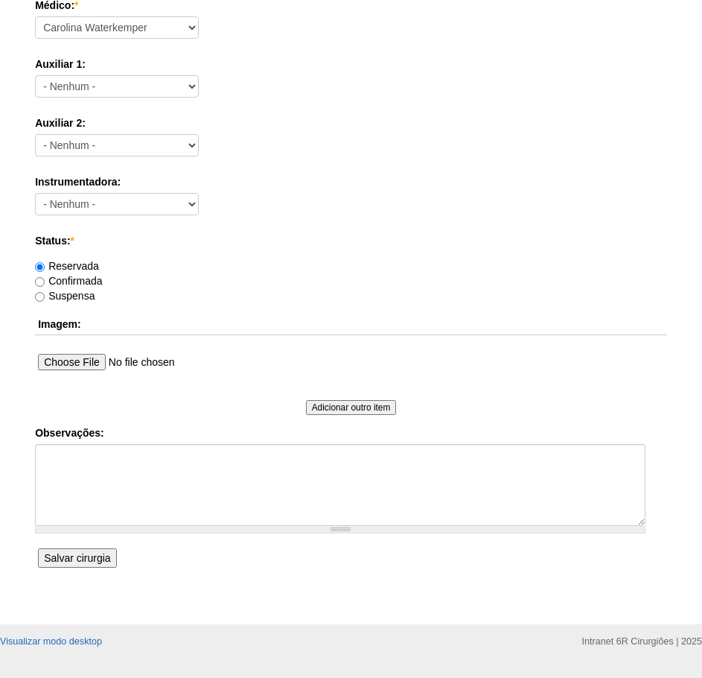
scroll to position [652, 0]
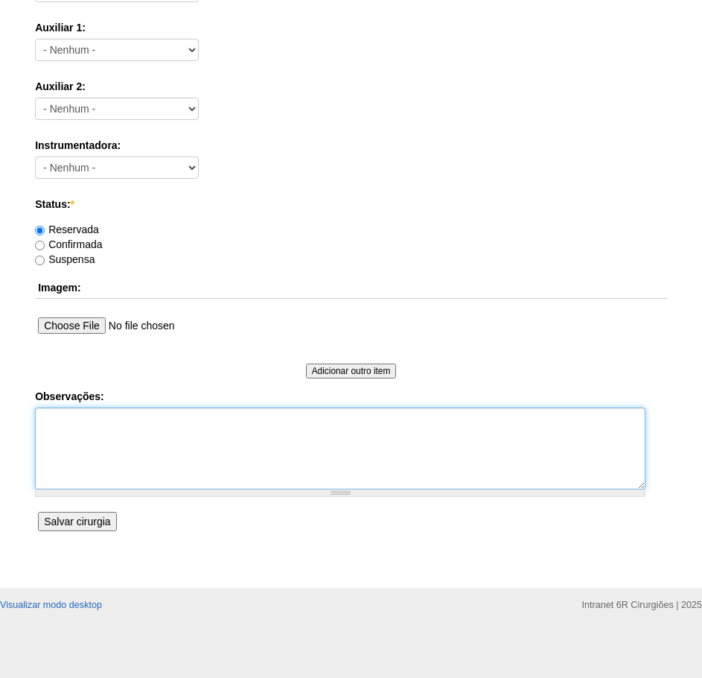
click at [195, 436] on textarea "Observações:" at bounding box center [340, 448] width 611 height 82
paste textarea "LESÃO ENDOANAL"
click at [43, 420] on textarea "LESÃO ENDOANAL" at bounding box center [340, 448] width 611 height 82
type textarea "PACIENTE MARILIA - EXCISÃO DE LESÃO ENDOANAL"
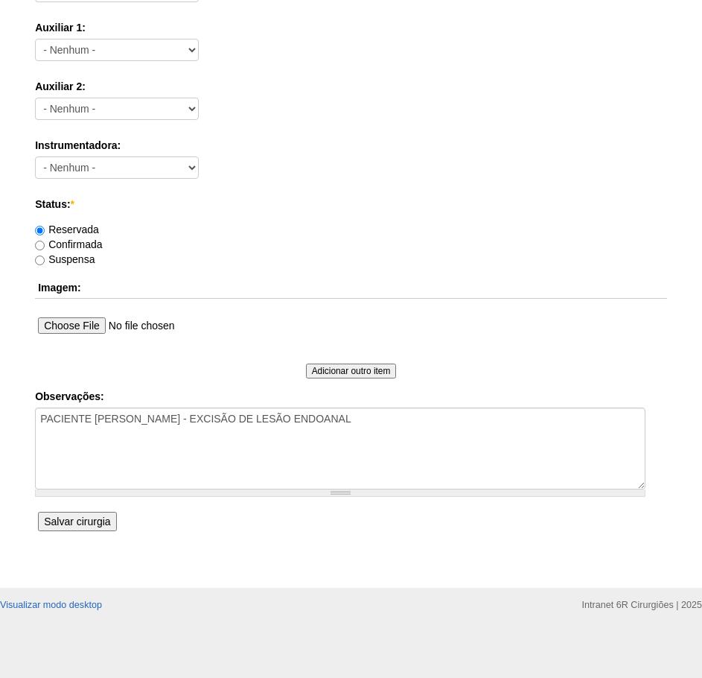
click at [87, 521] on input "Salvar cirurgia" at bounding box center [77, 521] width 78 height 19
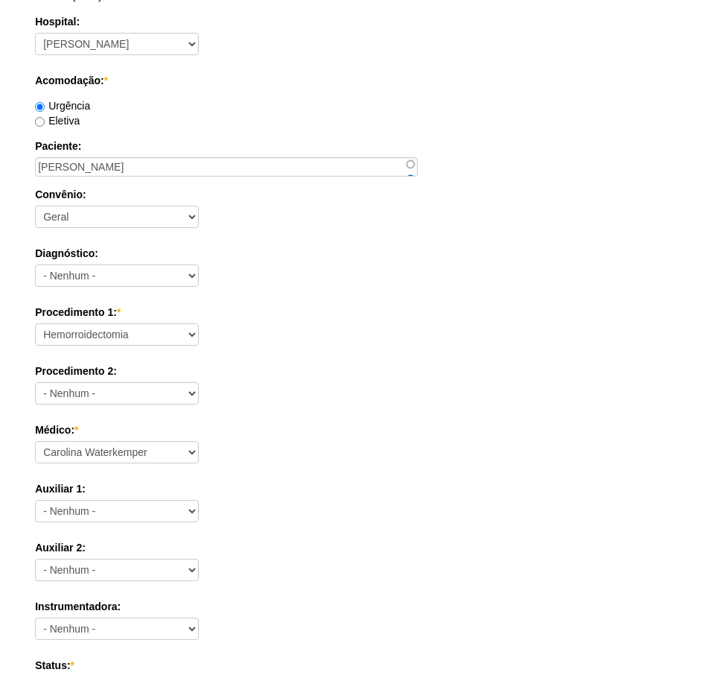
scroll to position [0, 0]
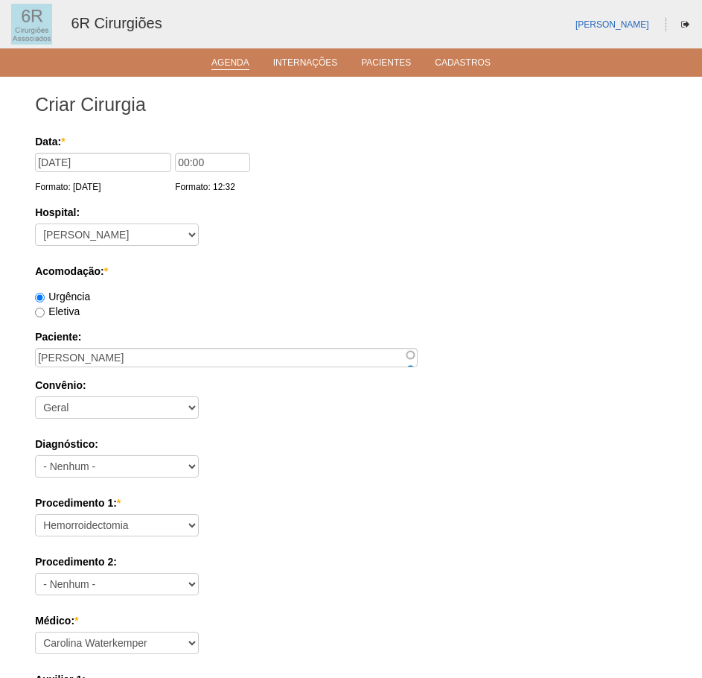
click at [238, 59] on link "Agenda" at bounding box center [230, 63] width 38 height 13
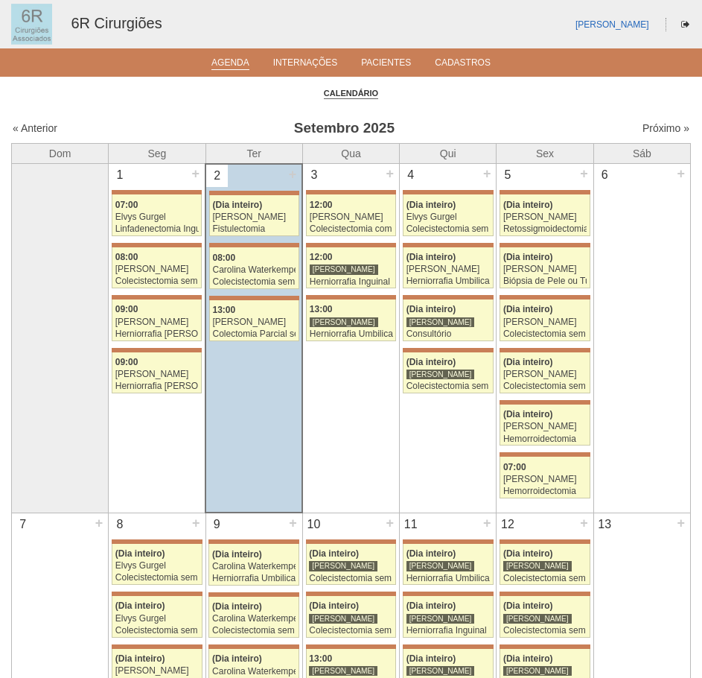
click at [655, 121] on div "Próximo »" at bounding box center [608, 128] width 162 height 15
click at [651, 124] on link "Próximo »" at bounding box center [666, 128] width 47 height 12
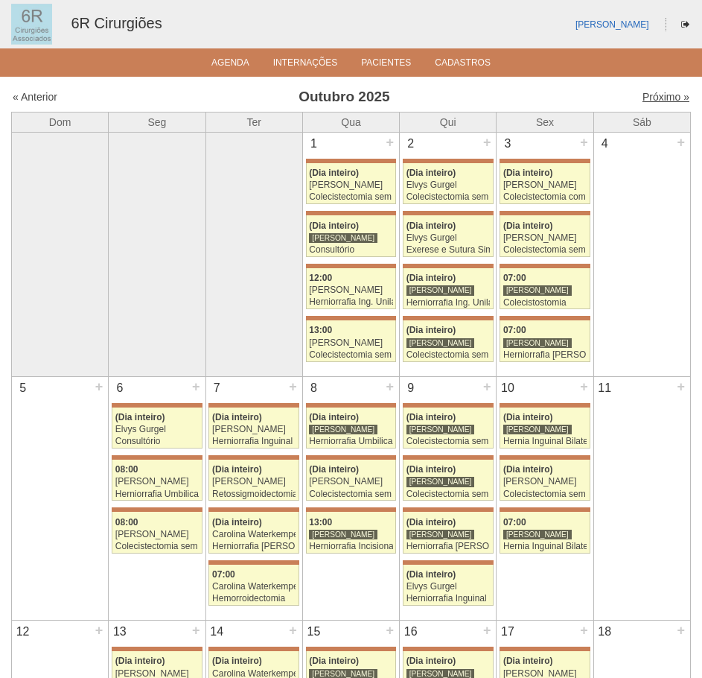
click at [649, 95] on link "Próximo »" at bounding box center [666, 97] width 47 height 12
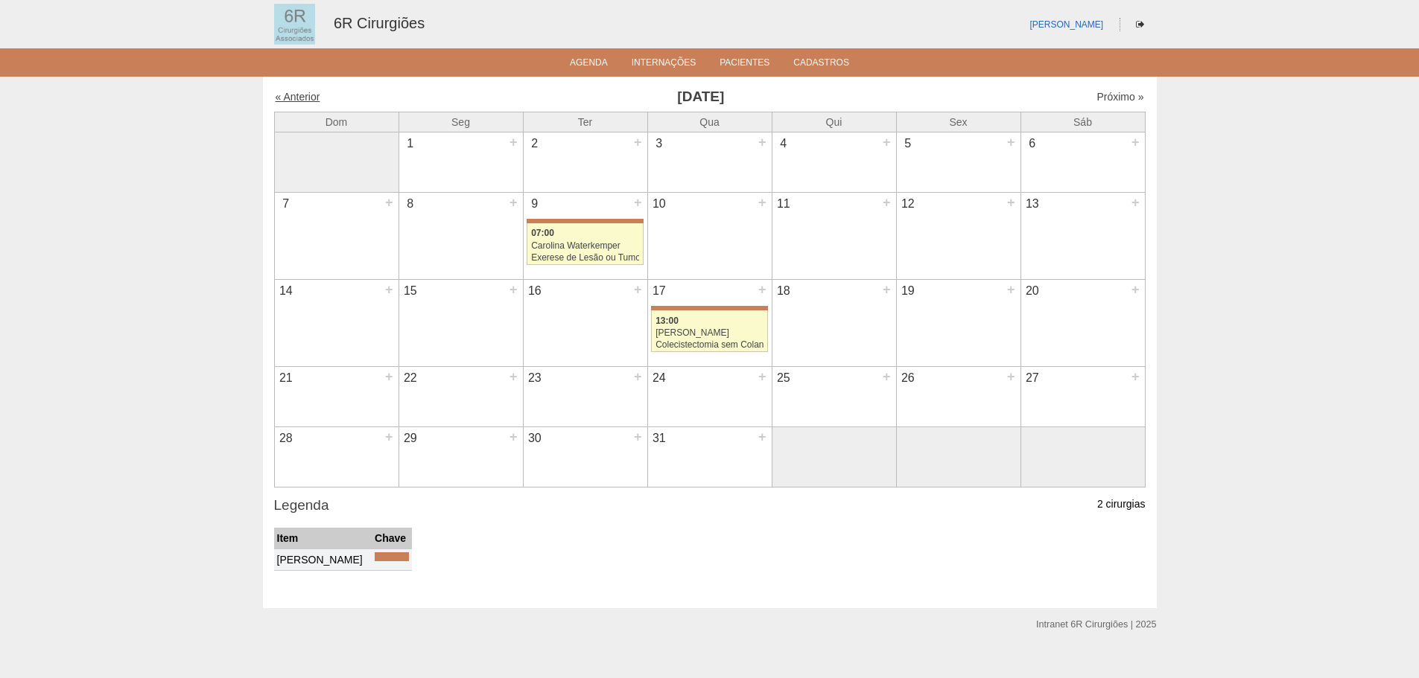
click at [306, 93] on link "« Anterior" at bounding box center [298, 97] width 45 height 12
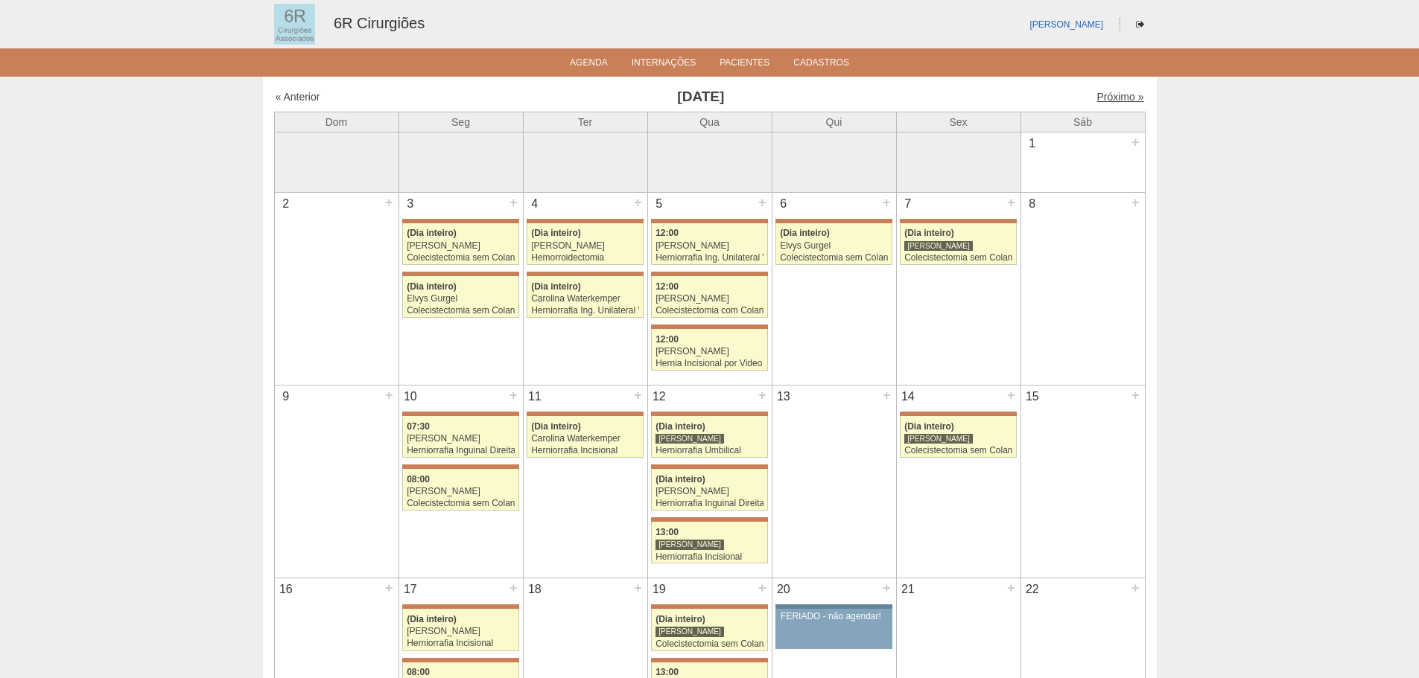
click at [1101, 103] on link "Próximo »" at bounding box center [1119, 97] width 47 height 12
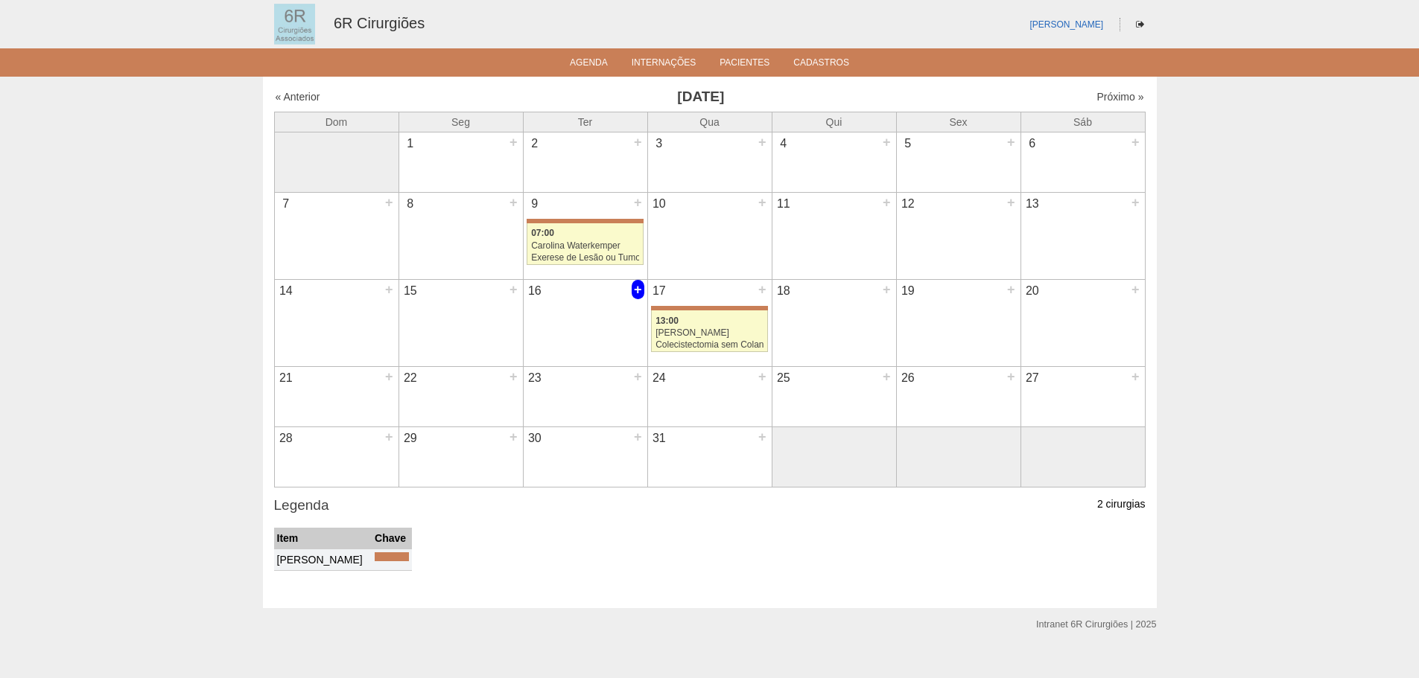
click at [633, 287] on div "+" at bounding box center [637, 289] width 13 height 19
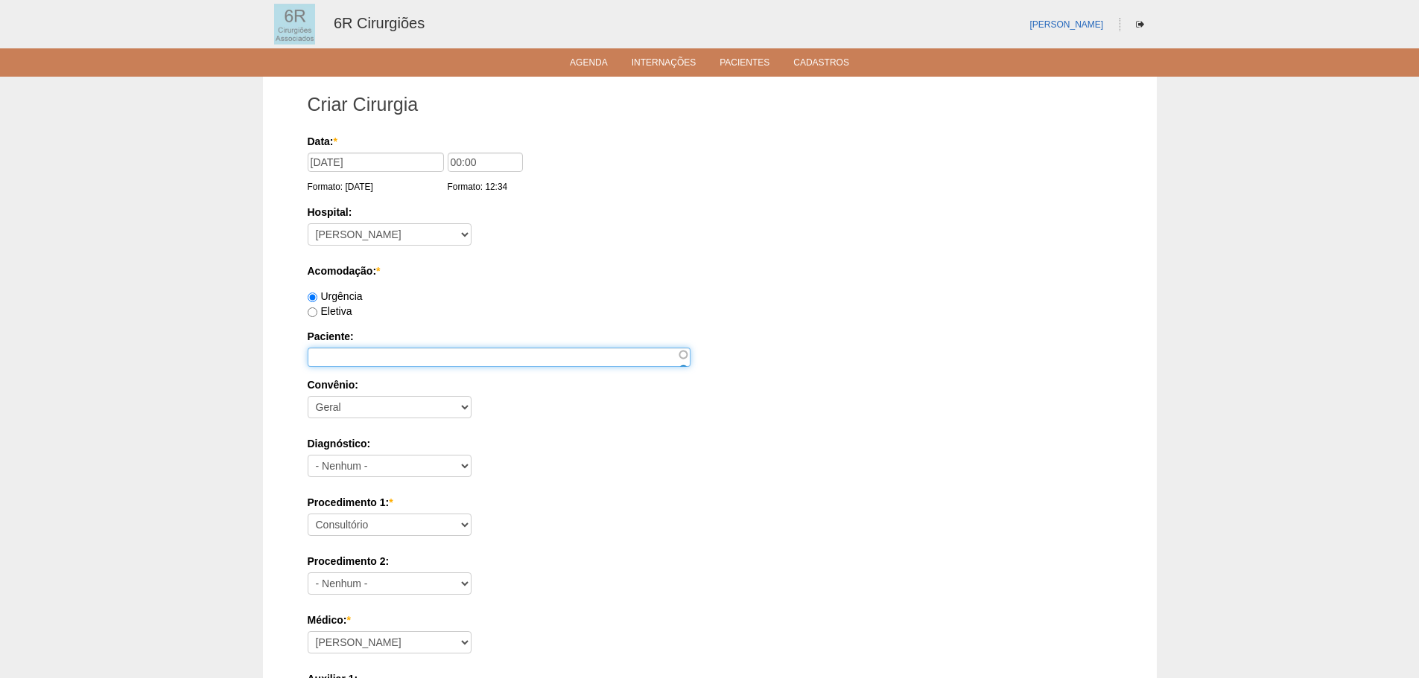
click at [395, 356] on input "Paciente:" at bounding box center [499, 357] width 383 height 19
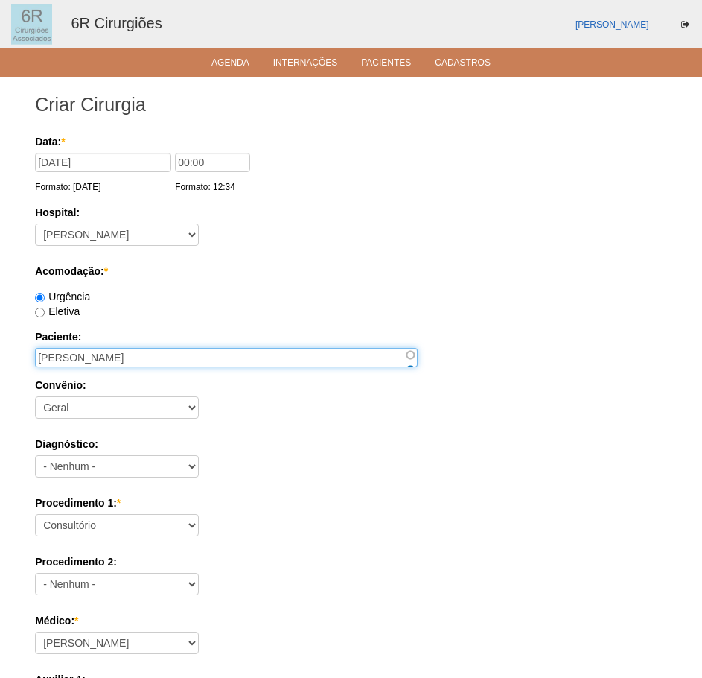
type input "EDSON SANTOS CANDIDO DE OLIVEIRA"
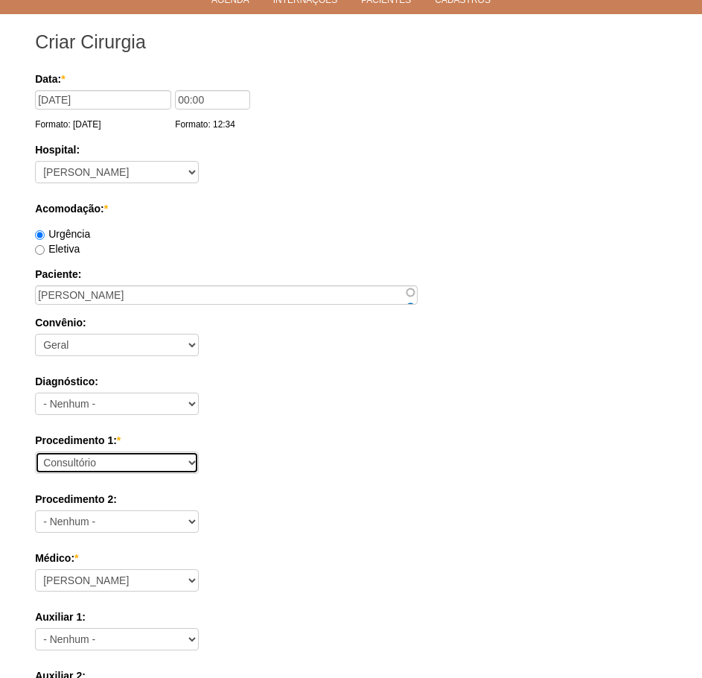
scroll to position [149, 0]
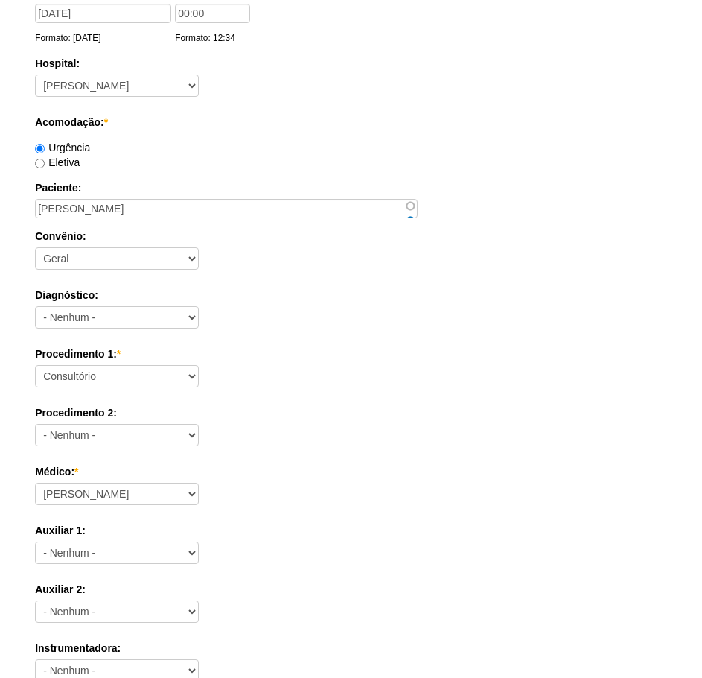
click at [113, 388] on div "Procedimento 1: * Consultório Abscesso Hepático - Drenagem Abscesso perianal Am…" at bounding box center [351, 370] width 632 height 48
click at [119, 379] on select "Consultório Abscesso Hepático - Drenagem Abscesso perianal Amputação Abdômino P…" at bounding box center [117, 376] width 164 height 22
select select "66572"
click at [35, 365] on select "Consultório Abscesso Hepático - Drenagem Abscesso perianal Amputação Abdômino P…" at bounding box center [117, 376] width 164 height 22
click at [298, 388] on div "Procedimento 1: * Consultório Abscesso Hepático - Drenagem Abscesso perianal Am…" at bounding box center [351, 370] width 632 height 48
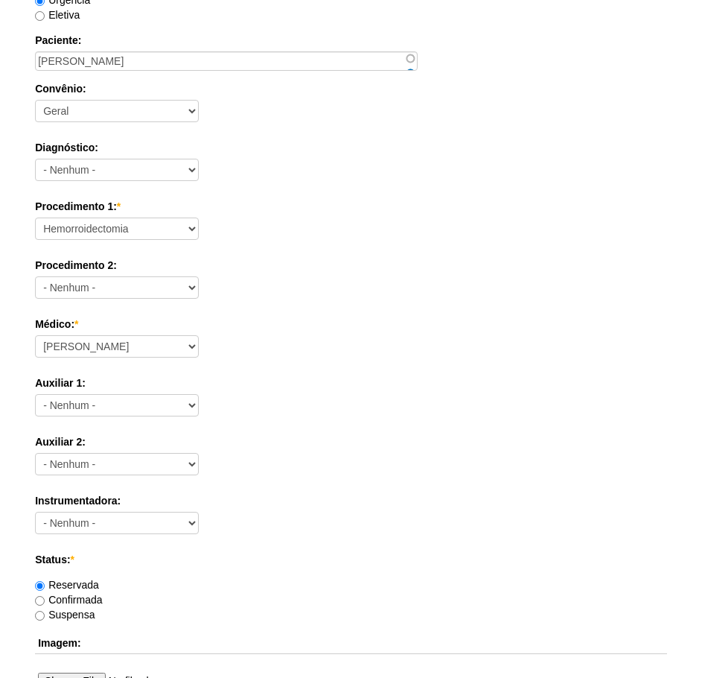
scroll to position [298, 0]
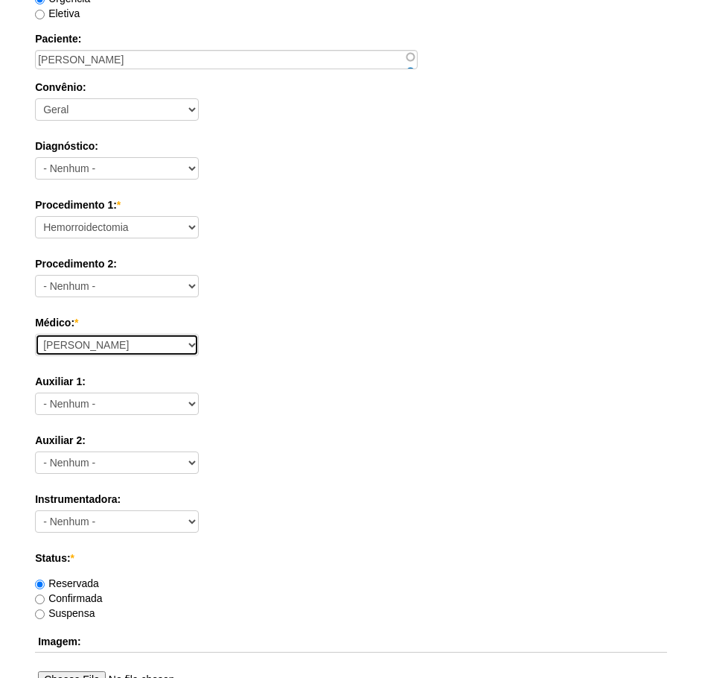
click at [126, 340] on select "Aline Zanon Bariatricas Bruno Bulisani Bruno Oliveira Carolina Waterkemper Elvy…" at bounding box center [117, 345] width 164 height 22
select select "69"
click at [35, 334] on select "Aline Zanon Bariatricas Bruno Bulisani Bruno Oliveira Carolina Waterkemper Elvy…" at bounding box center [117, 345] width 164 height 22
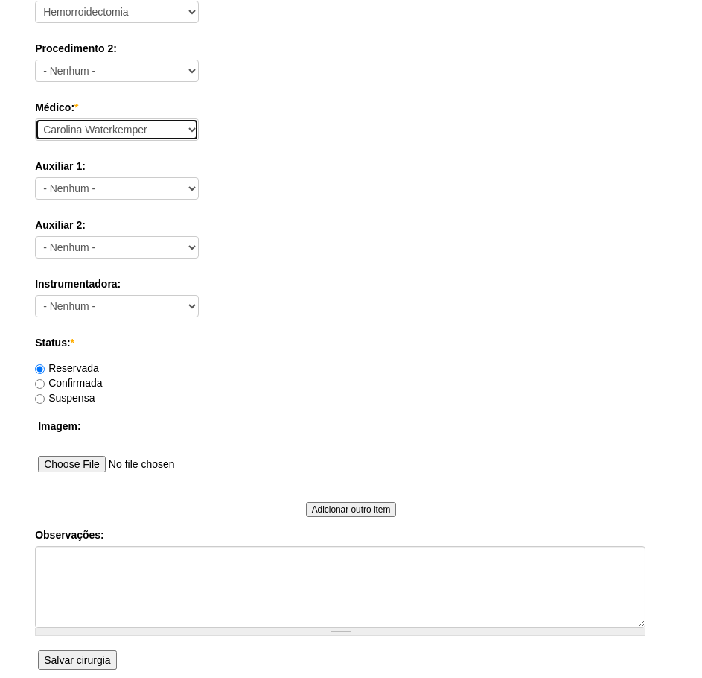
scroll to position [521, 0]
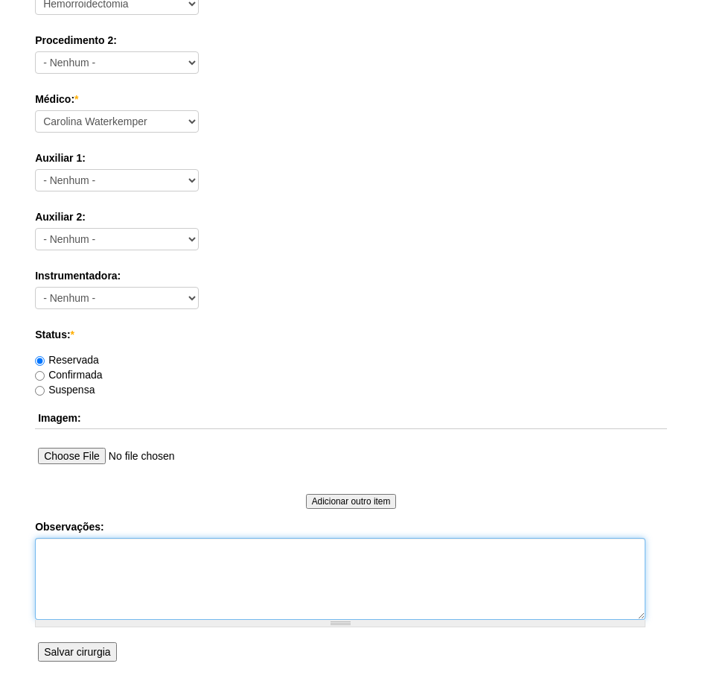
click at [104, 559] on textarea "Observações:" at bounding box center [340, 579] width 611 height 82
type textarea "PACIENTE MARILIA - EXCISÃO DE LESÃO ENDOANAL"
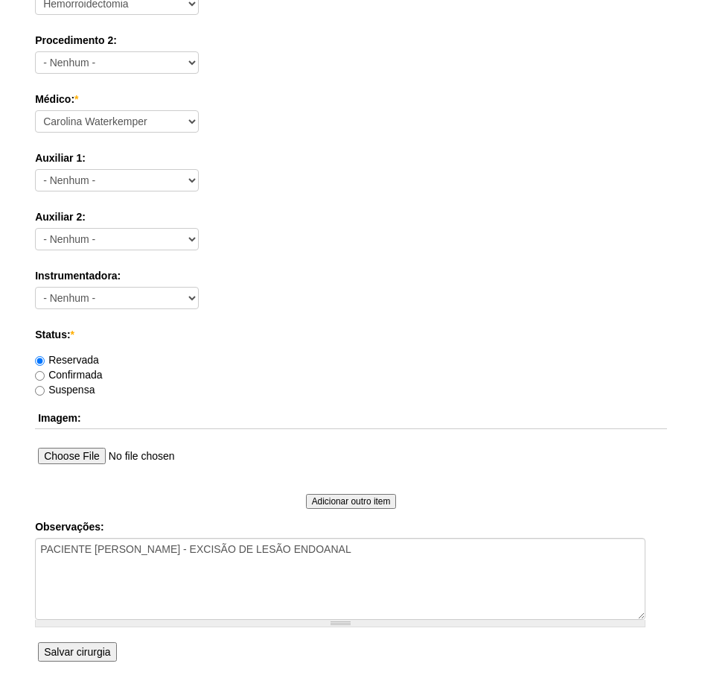
click at [74, 652] on input "Salvar cirurgia" at bounding box center [77, 651] width 78 height 19
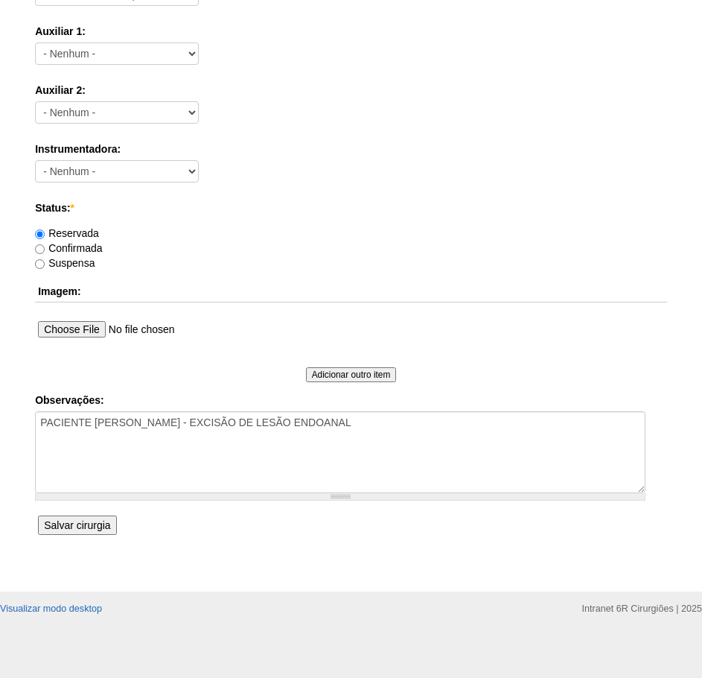
scroll to position [652, 0]
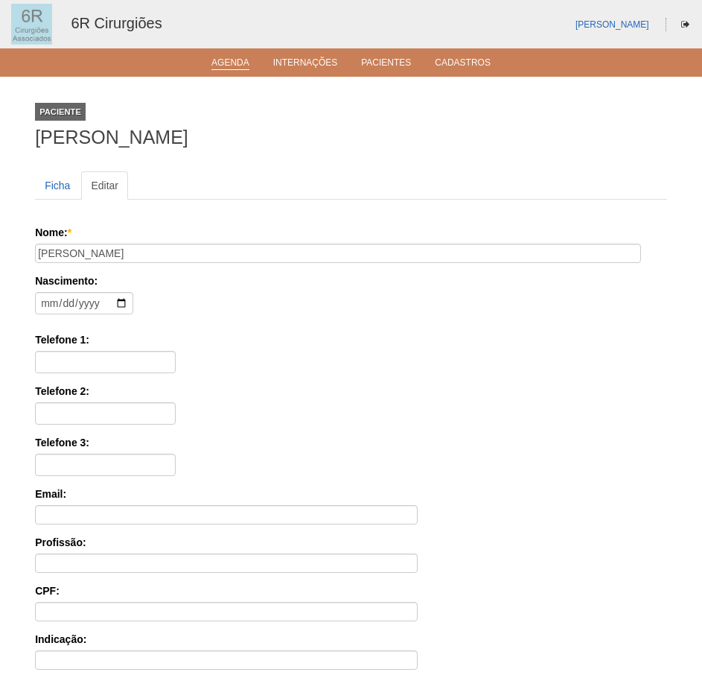
click at [245, 60] on link "Agenda" at bounding box center [230, 63] width 38 height 13
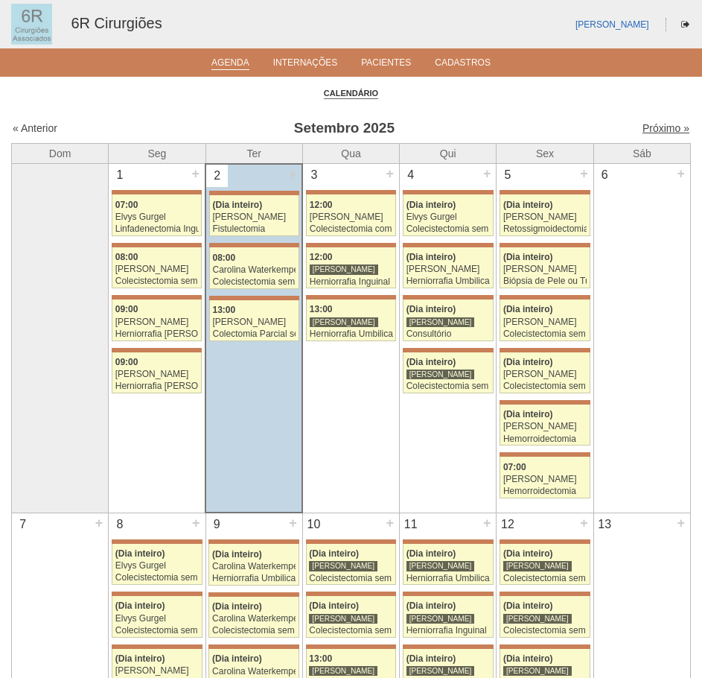
click at [646, 126] on link "Próximo »" at bounding box center [666, 128] width 47 height 12
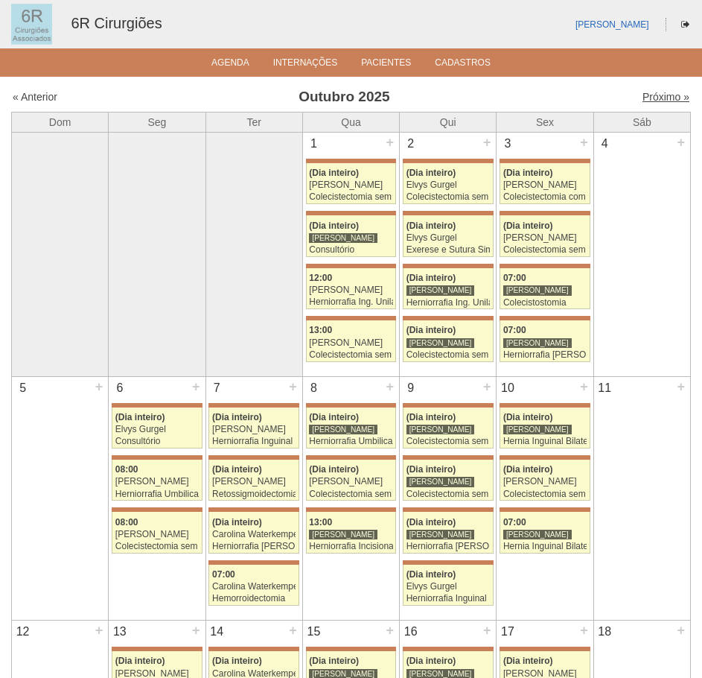
click at [655, 98] on link "Próximo »" at bounding box center [666, 97] width 47 height 12
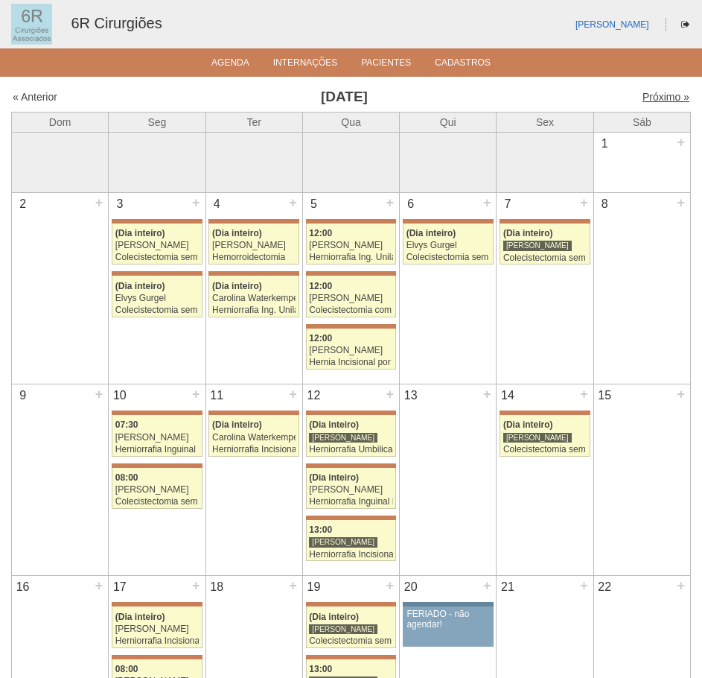
click at [652, 97] on link "Próximo »" at bounding box center [666, 97] width 47 height 12
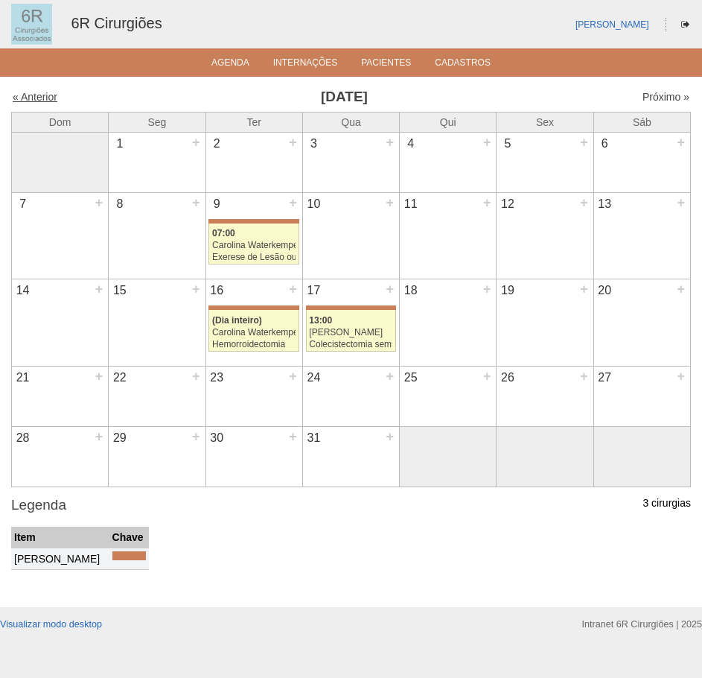
click at [27, 95] on link "« Anterior" at bounding box center [35, 97] width 45 height 12
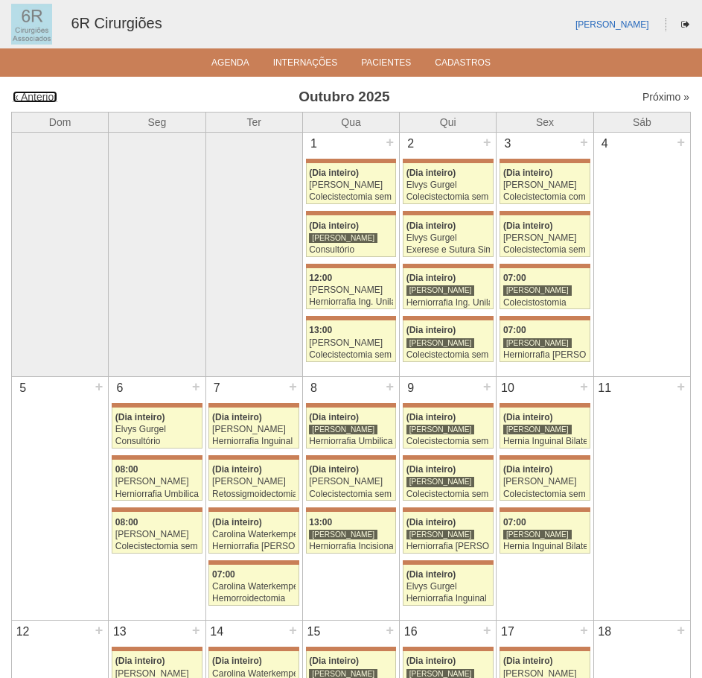
click at [33, 96] on link "« Anterior" at bounding box center [35, 97] width 45 height 12
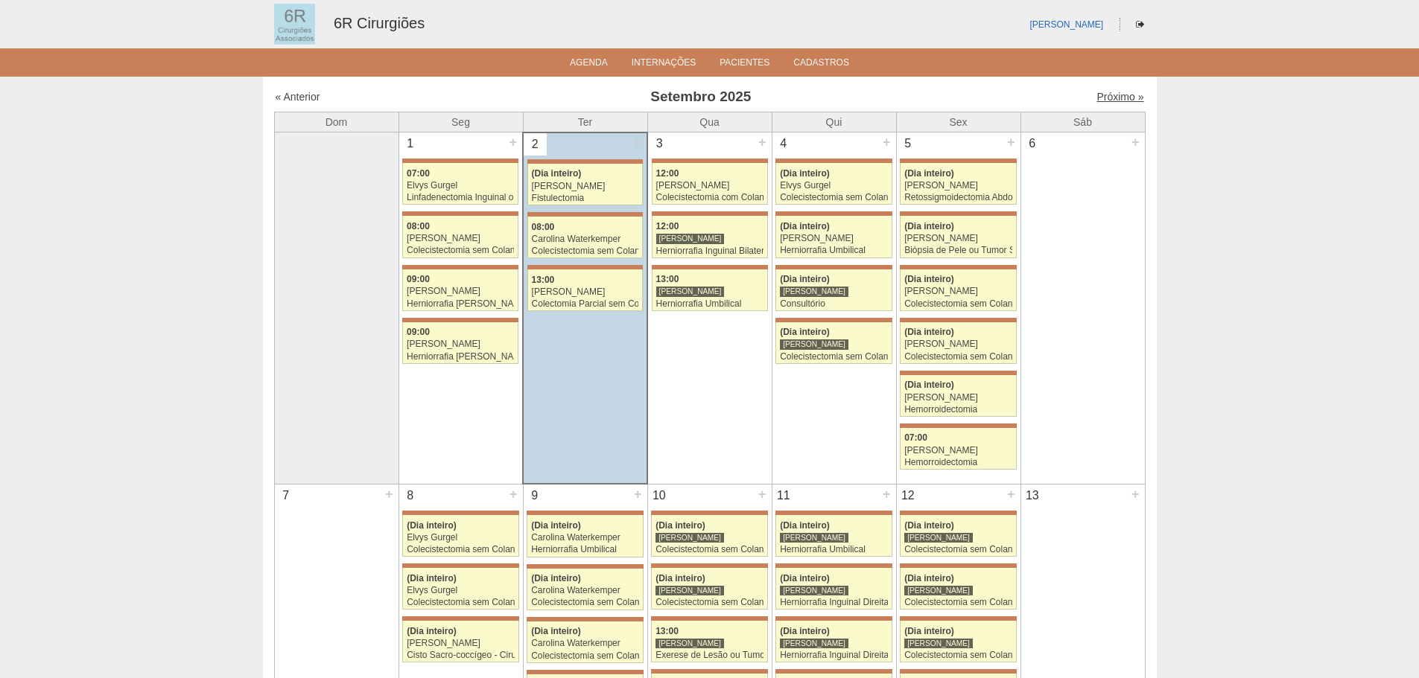
click at [701, 97] on link "Próximo »" at bounding box center [1119, 97] width 47 height 12
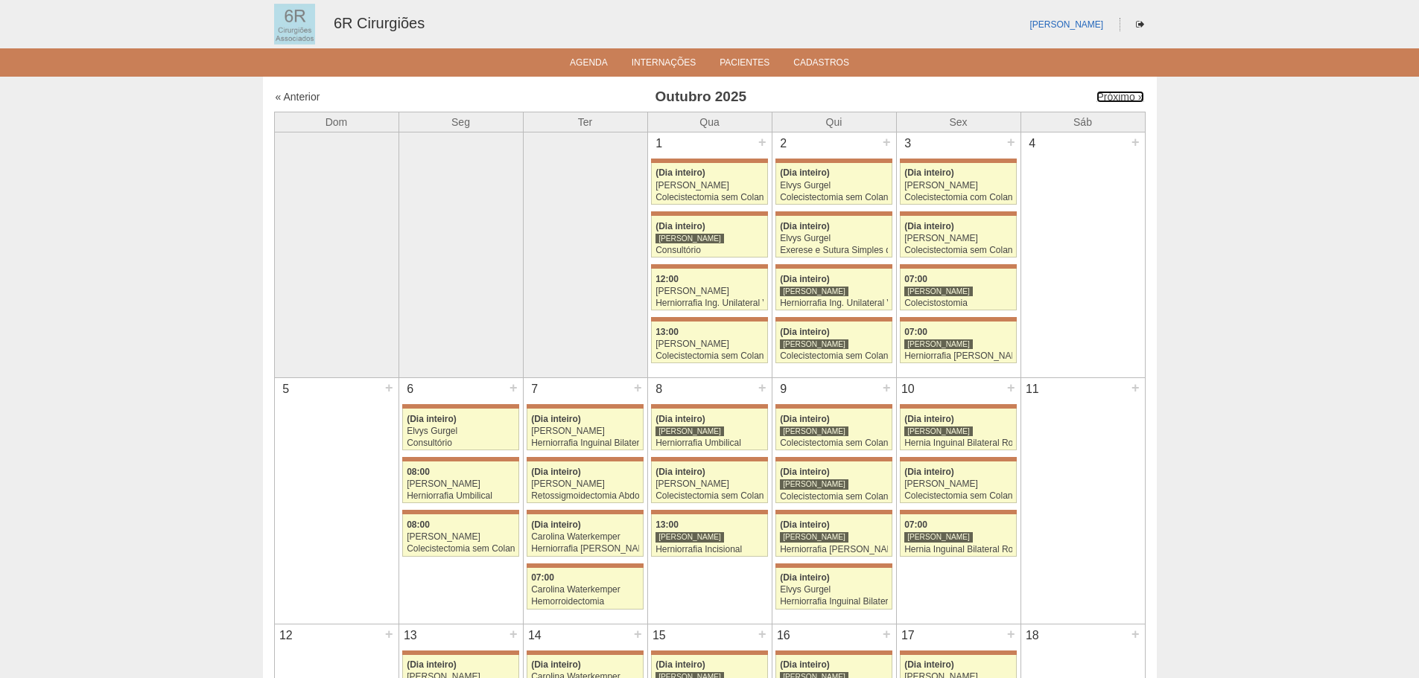
click at [1113, 97] on link "Próximo »" at bounding box center [1119, 97] width 47 height 12
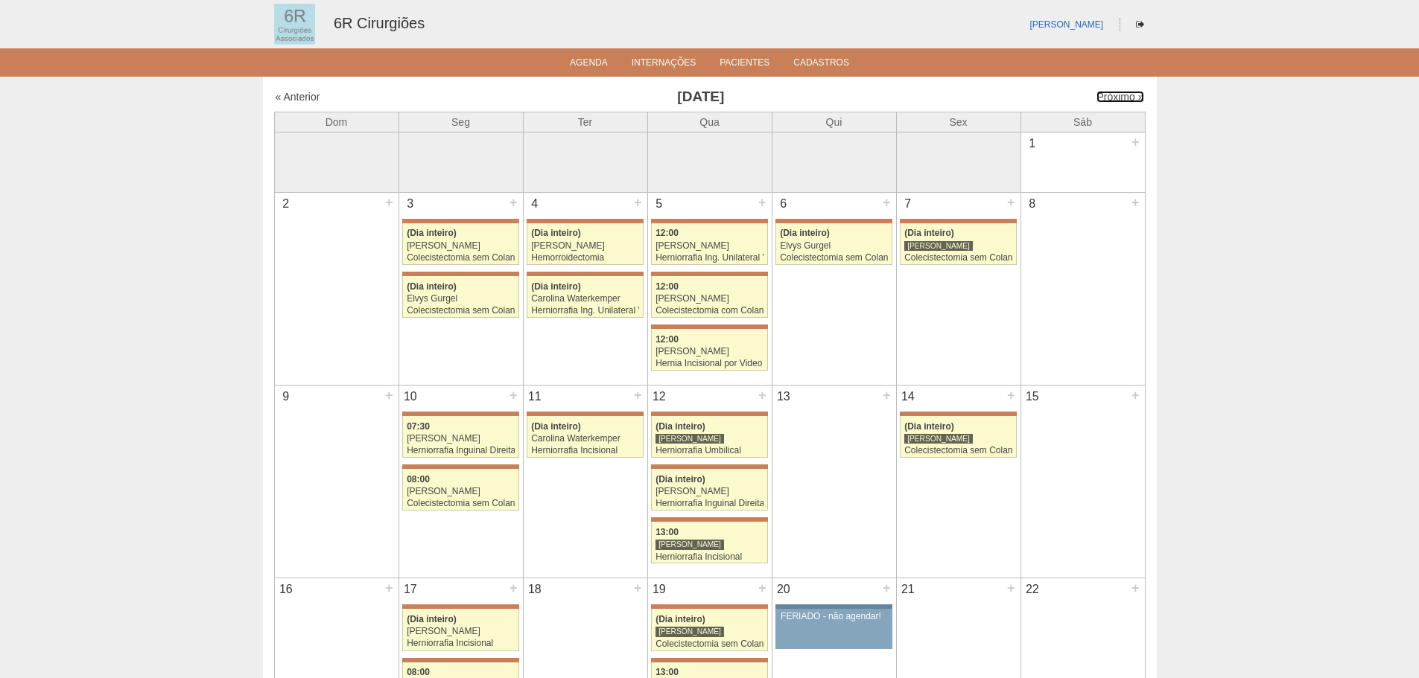
click at [1113, 97] on link "Próximo »" at bounding box center [1119, 97] width 47 height 12
